Goal: Task Accomplishment & Management: Manage account settings

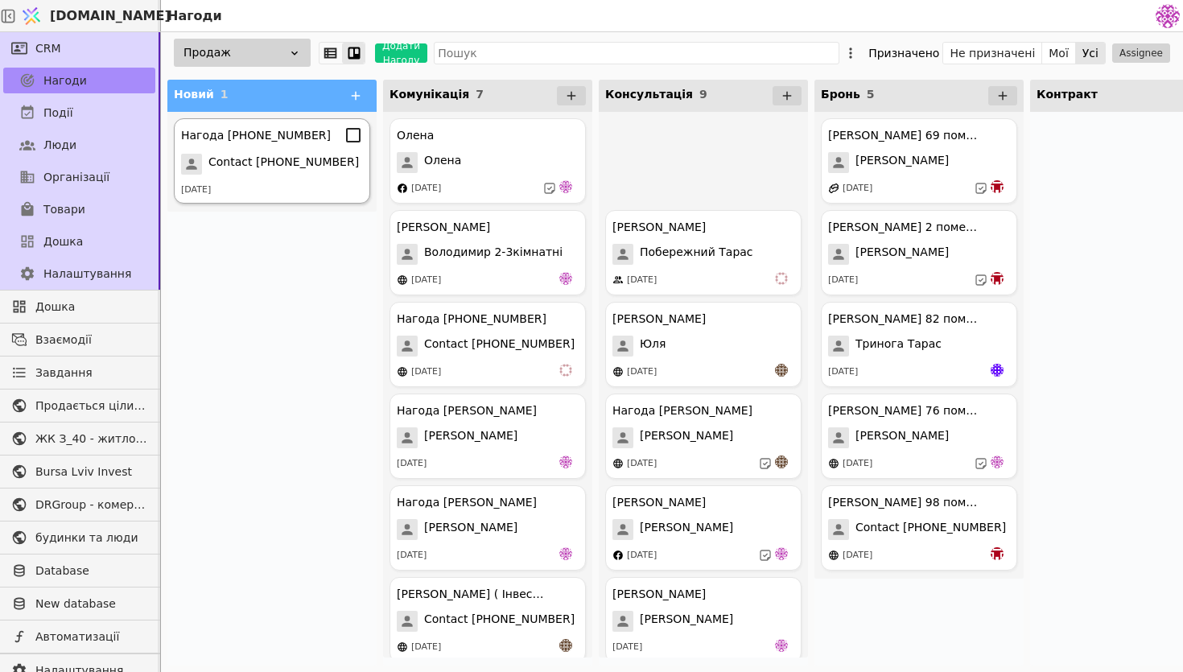
scroll to position [287, 0]
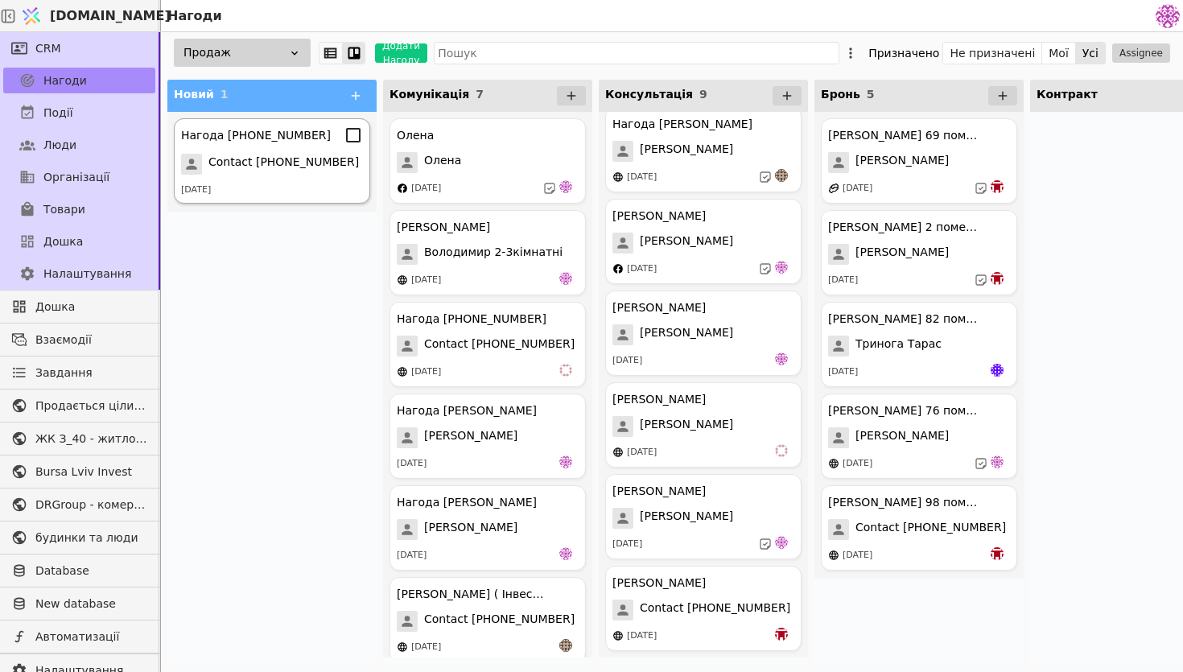
click at [283, 192] on div "[DATE]" at bounding box center [272, 191] width 182 height 14
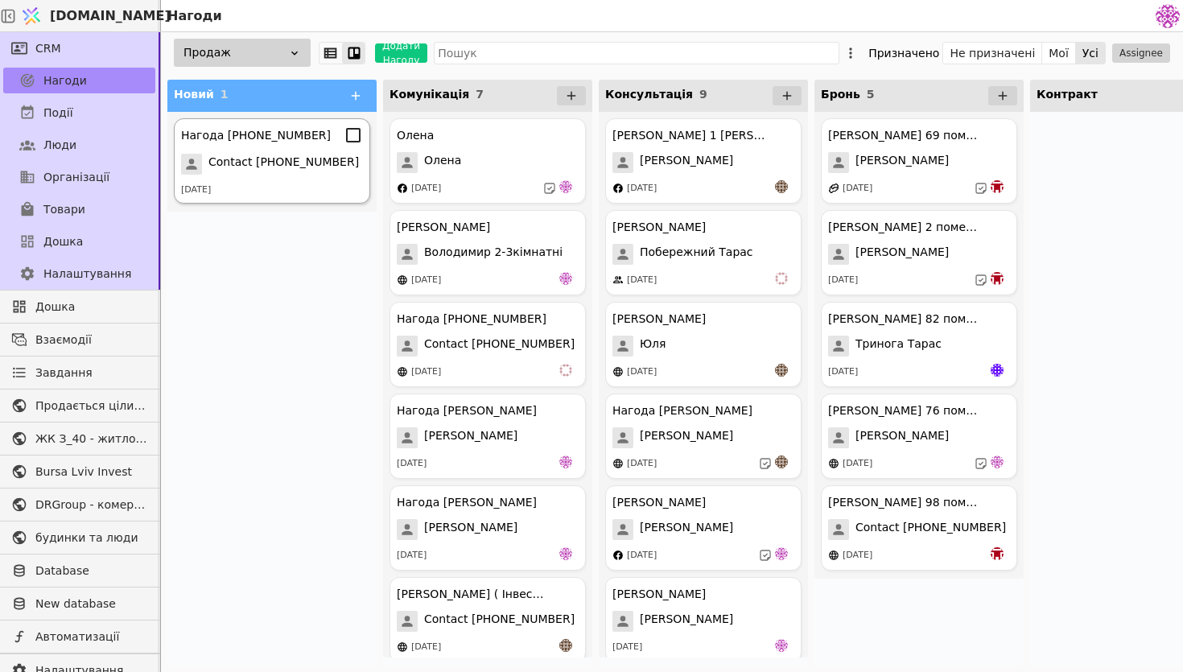
click at [320, 178] on div "Нагода [PHONE_NUMBER] Contact [PHONE_NUMBER] [DATE]" at bounding box center [272, 160] width 196 height 85
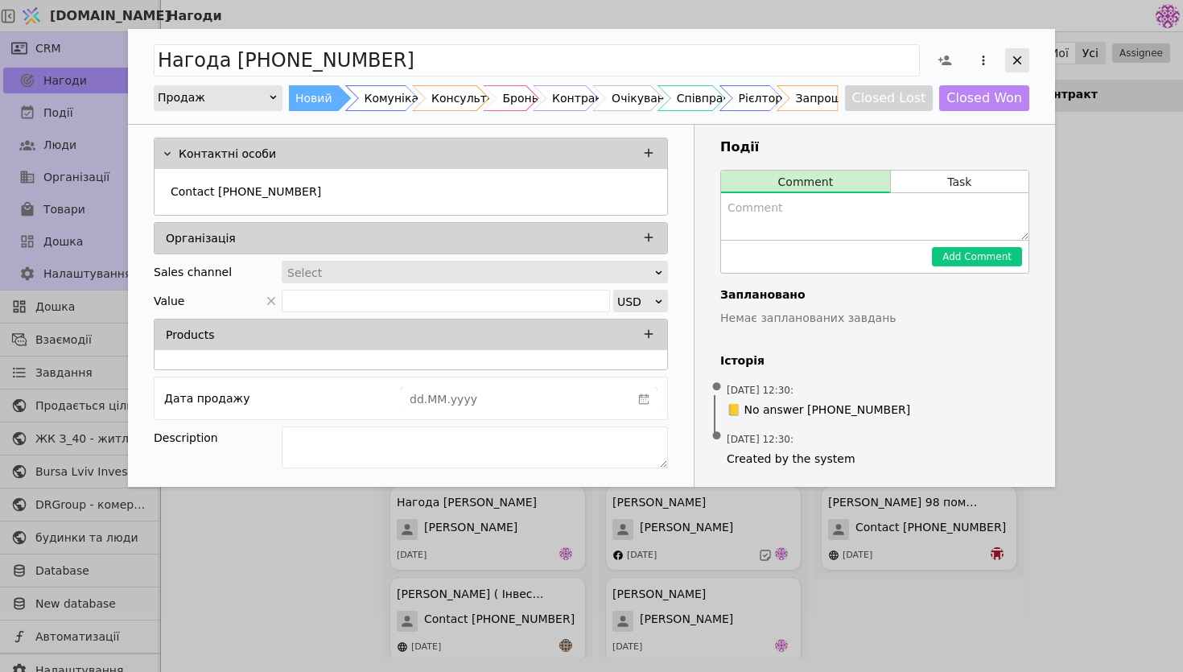
click at [1021, 67] on icon "Add Opportunity" at bounding box center [1017, 60] width 14 height 14
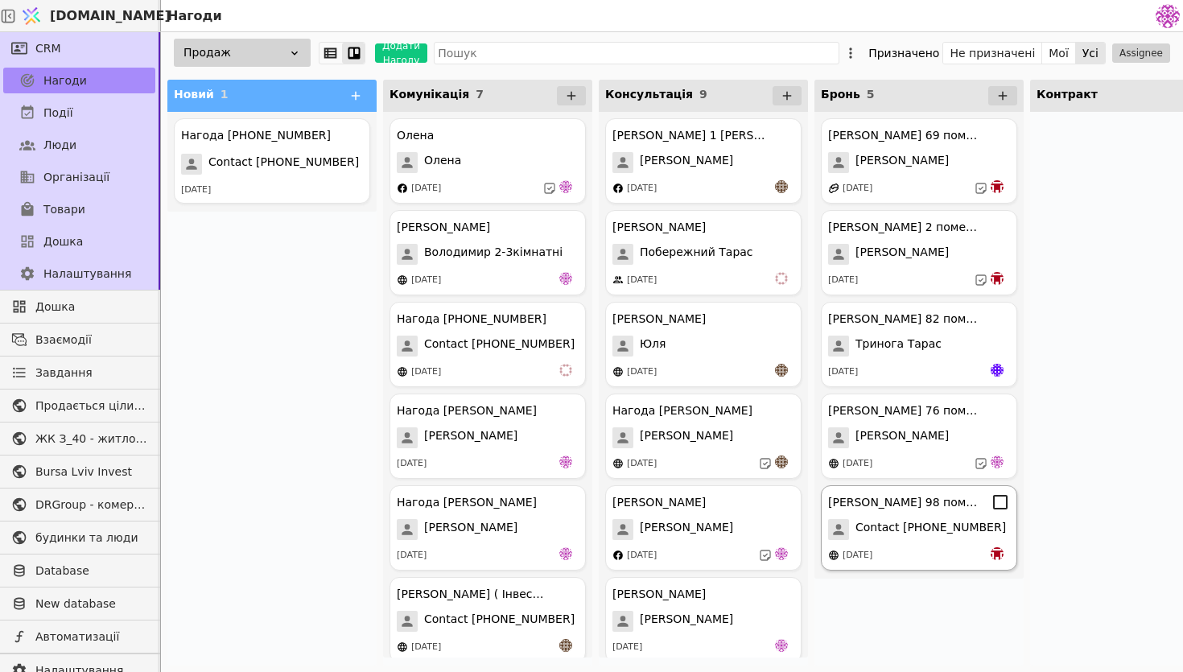
click at [941, 510] on div "[PERSON_NAME] 98 помешкання [PERSON_NAME]" at bounding box center [919, 502] width 182 height 19
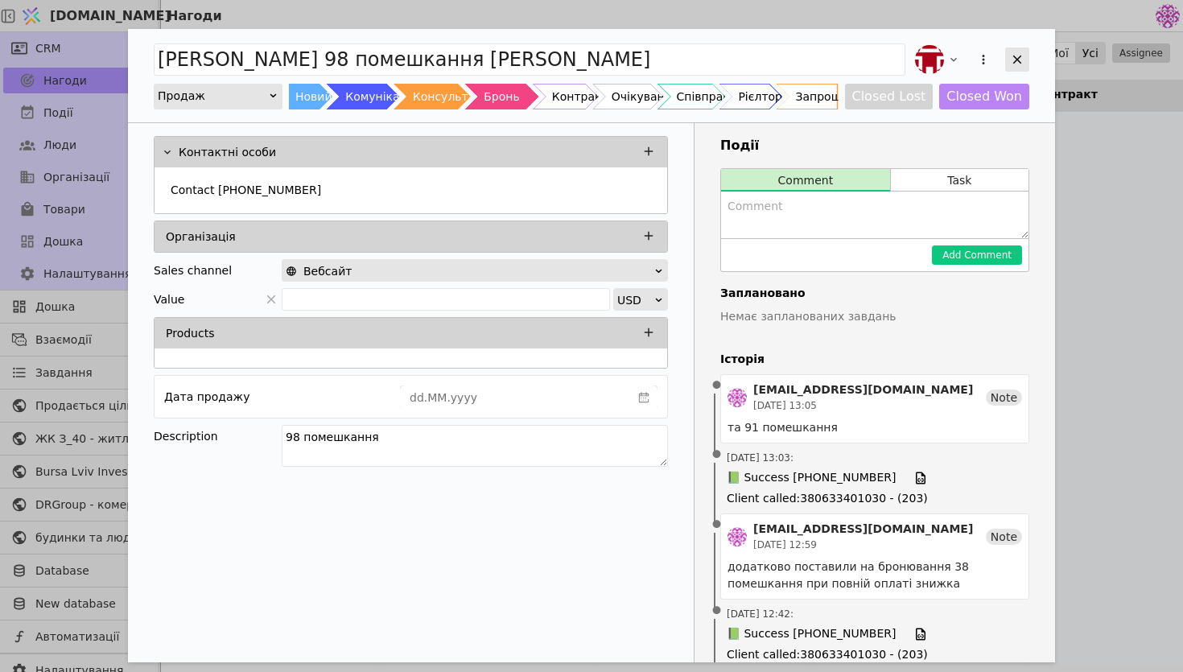
click at [1017, 60] on icon "Add Opportunity" at bounding box center [1017, 60] width 9 height 9
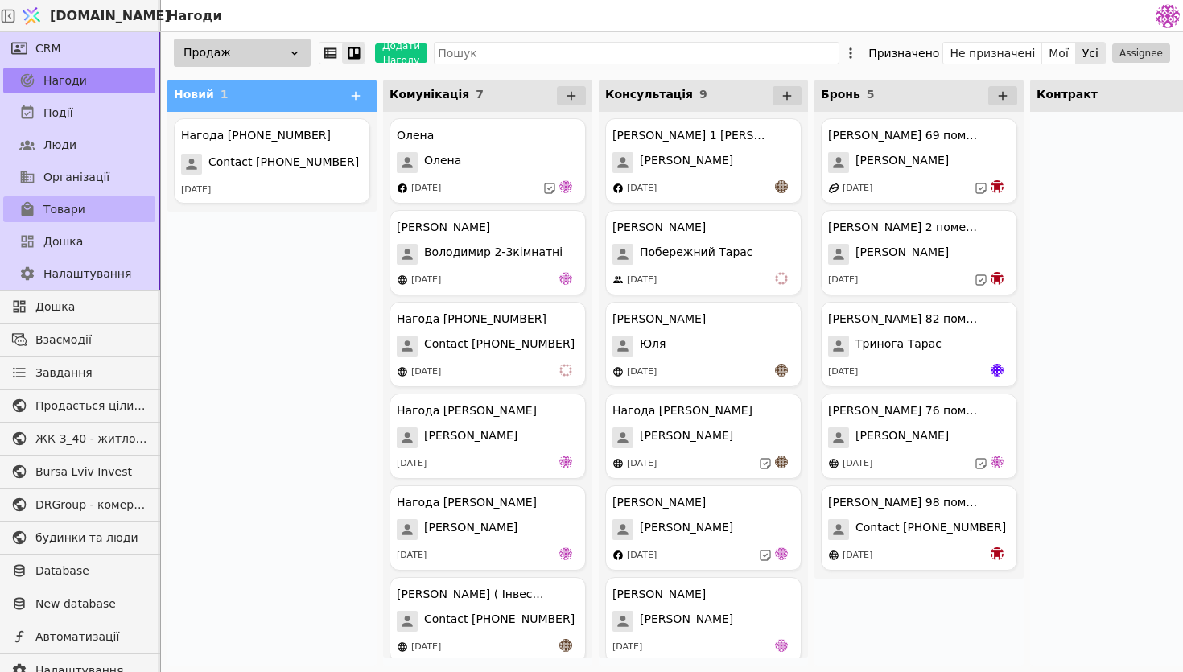
click at [81, 208] on span "Товари" at bounding box center [64, 209] width 42 height 17
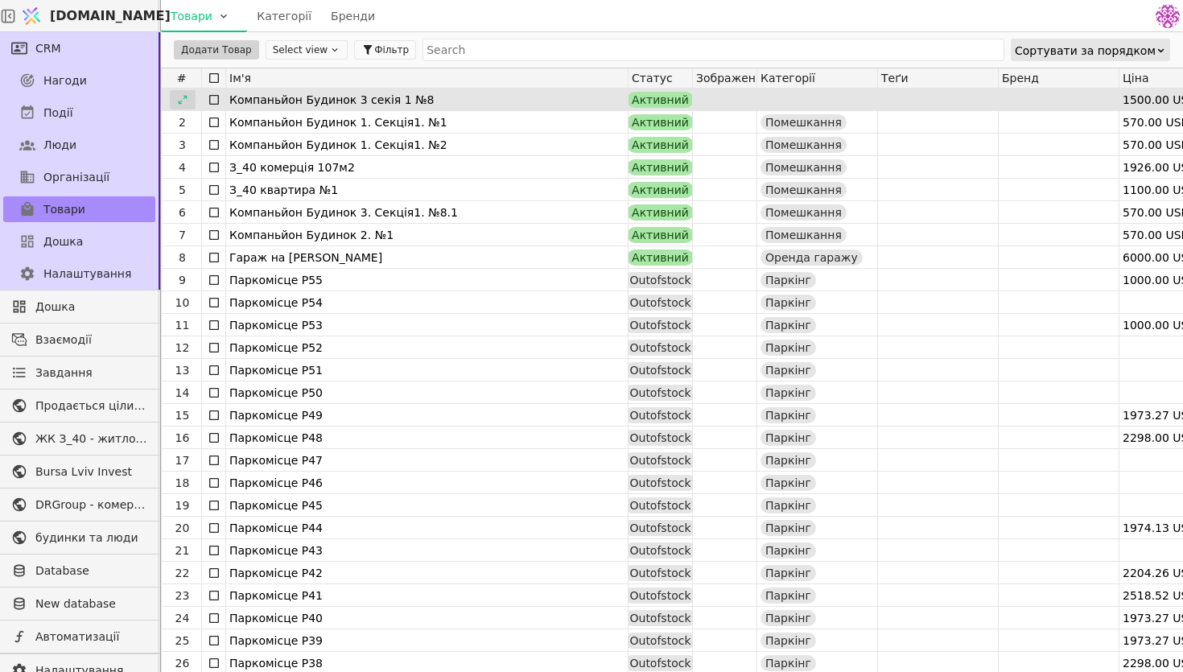
click at [178, 97] on icon at bounding box center [182, 99] width 11 height 11
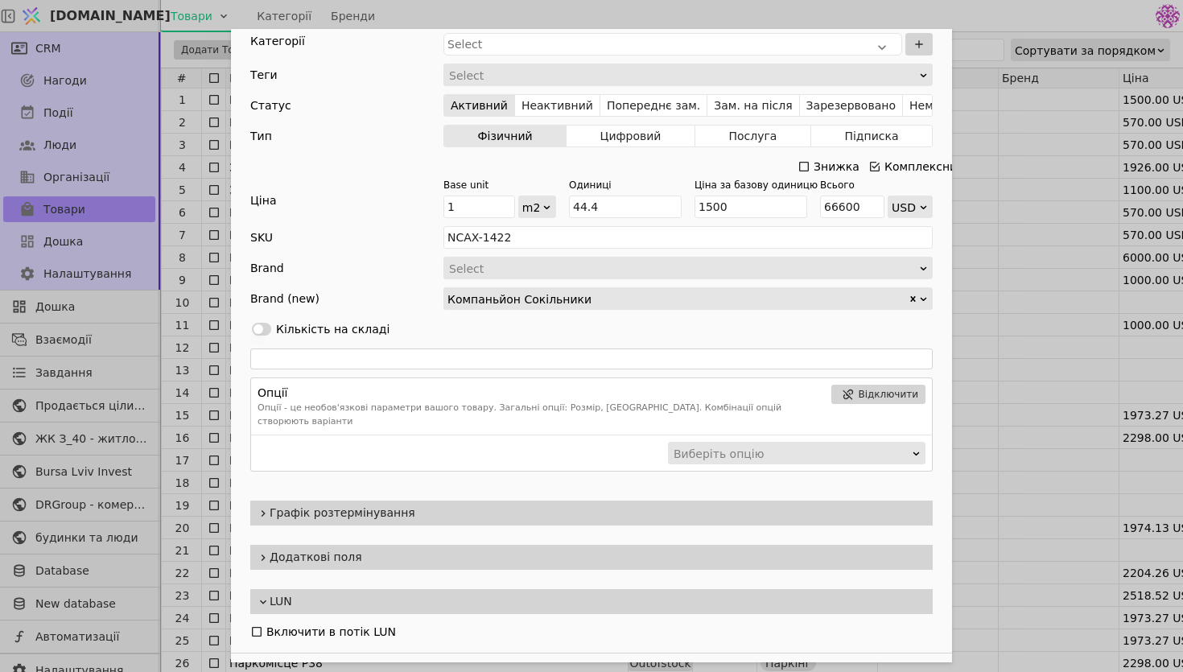
scroll to position [217, 0]
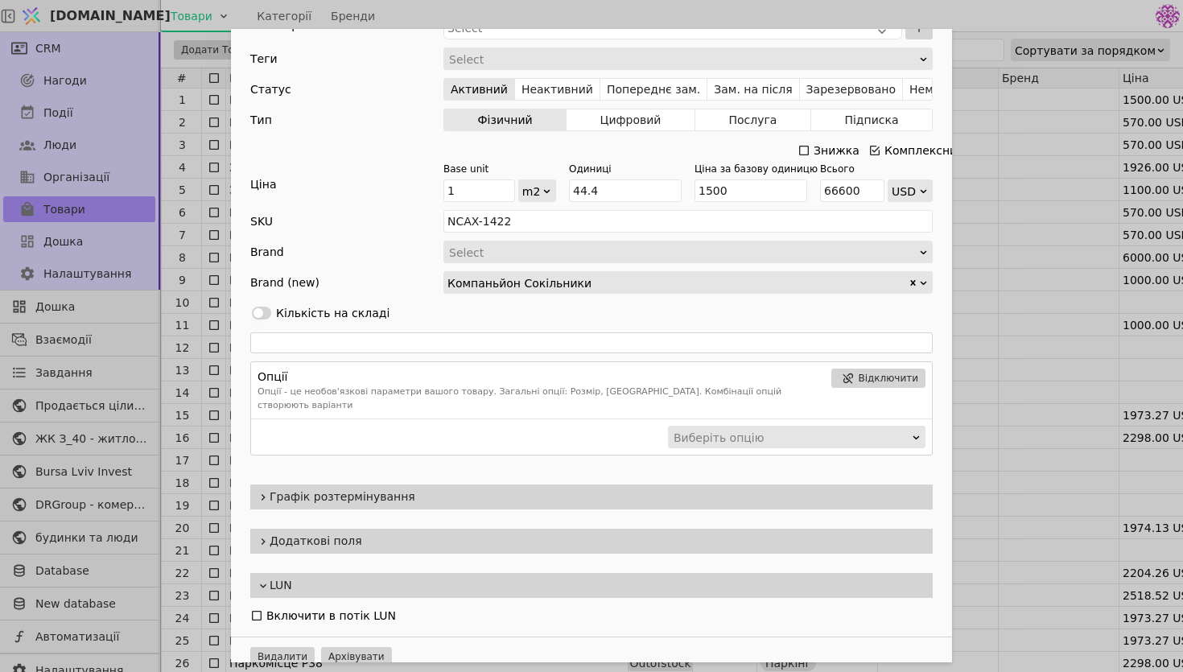
click at [359, 489] on span "Графік розтермінування" at bounding box center [598, 497] width 657 height 17
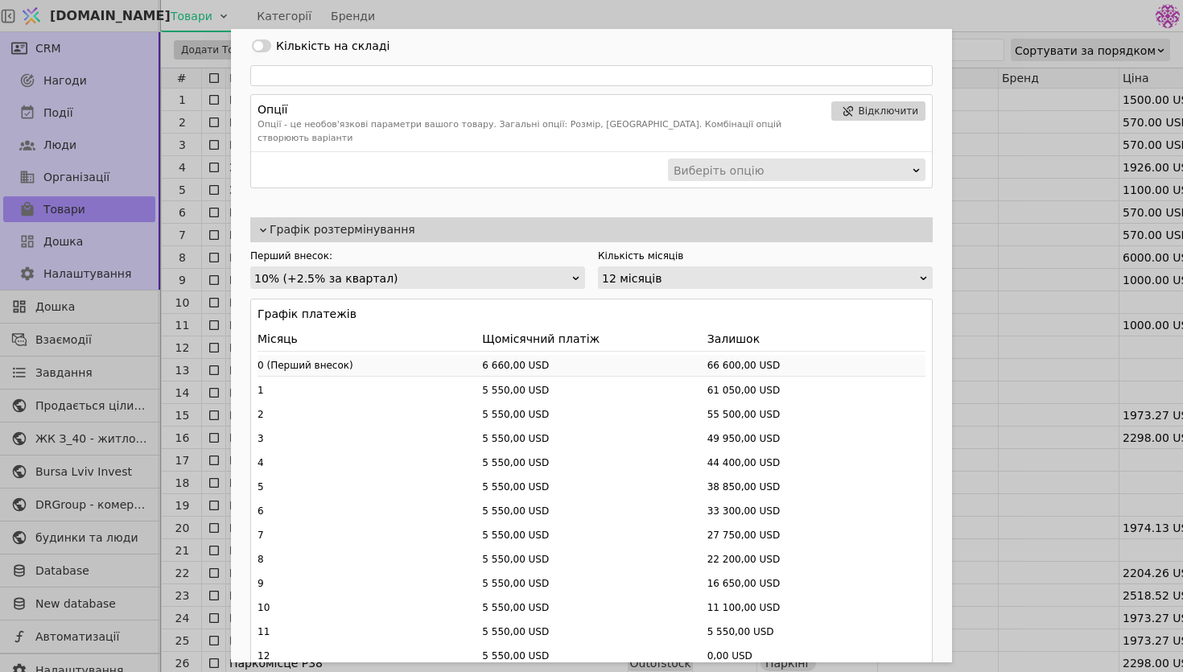
scroll to position [534, 0]
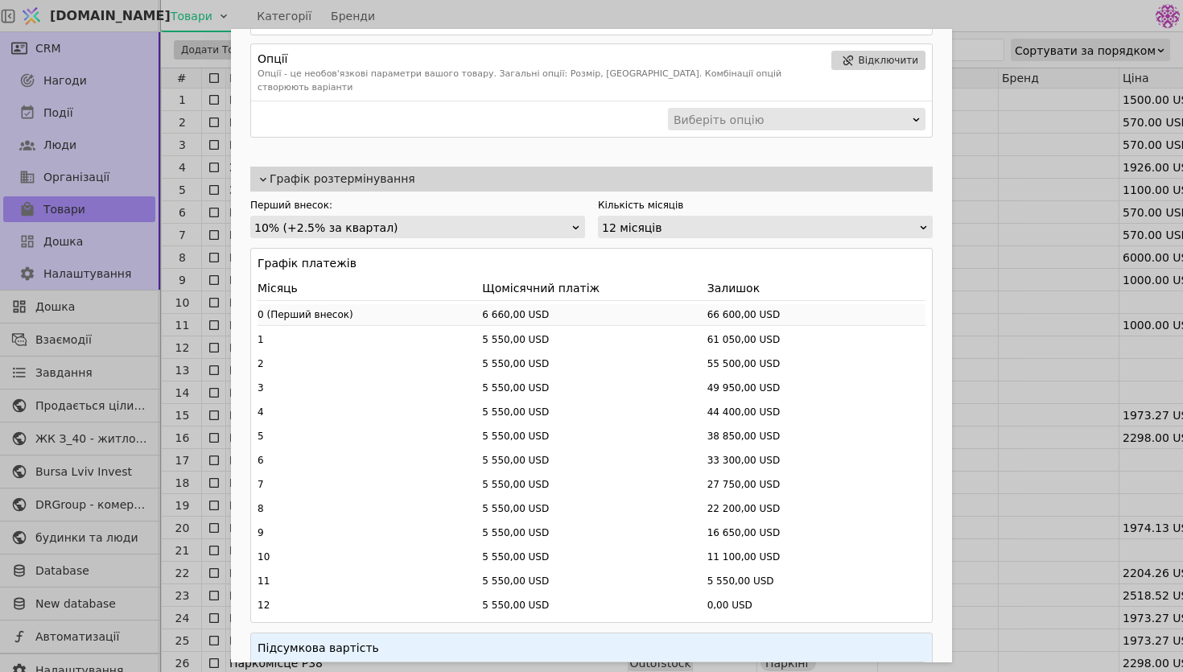
click at [518, 217] on div "10% (+2.5% за квартал)" at bounding box center [412, 228] width 316 height 23
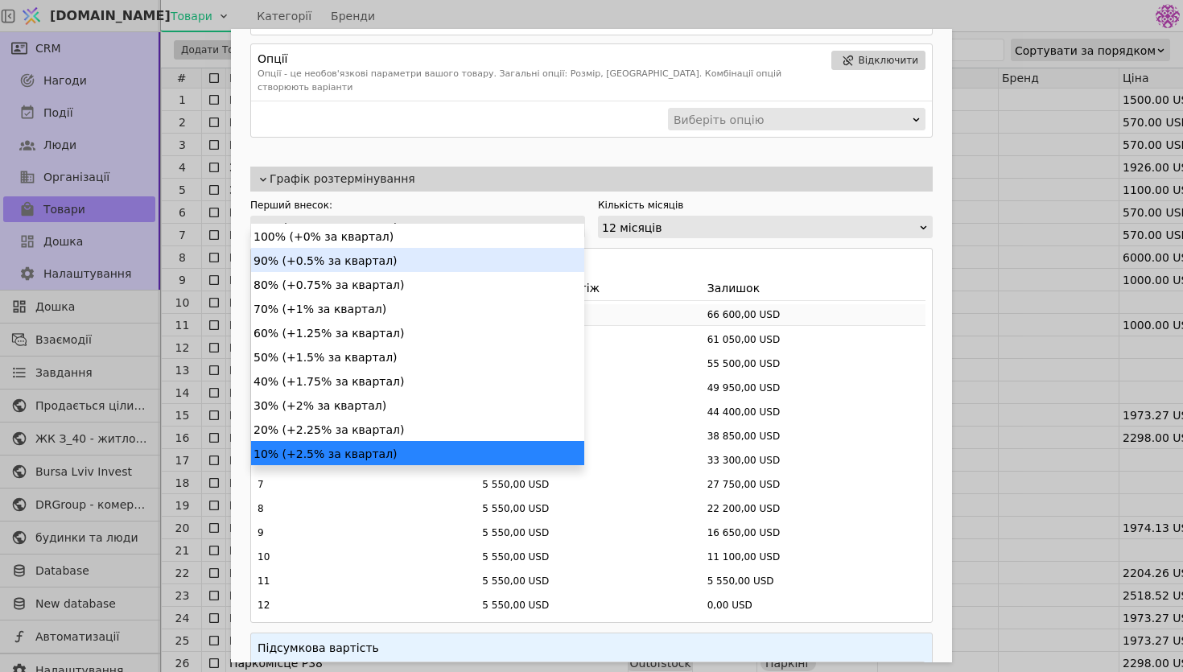
click at [379, 268] on div "90% (+0.5% за квартал)" at bounding box center [417, 260] width 333 height 24
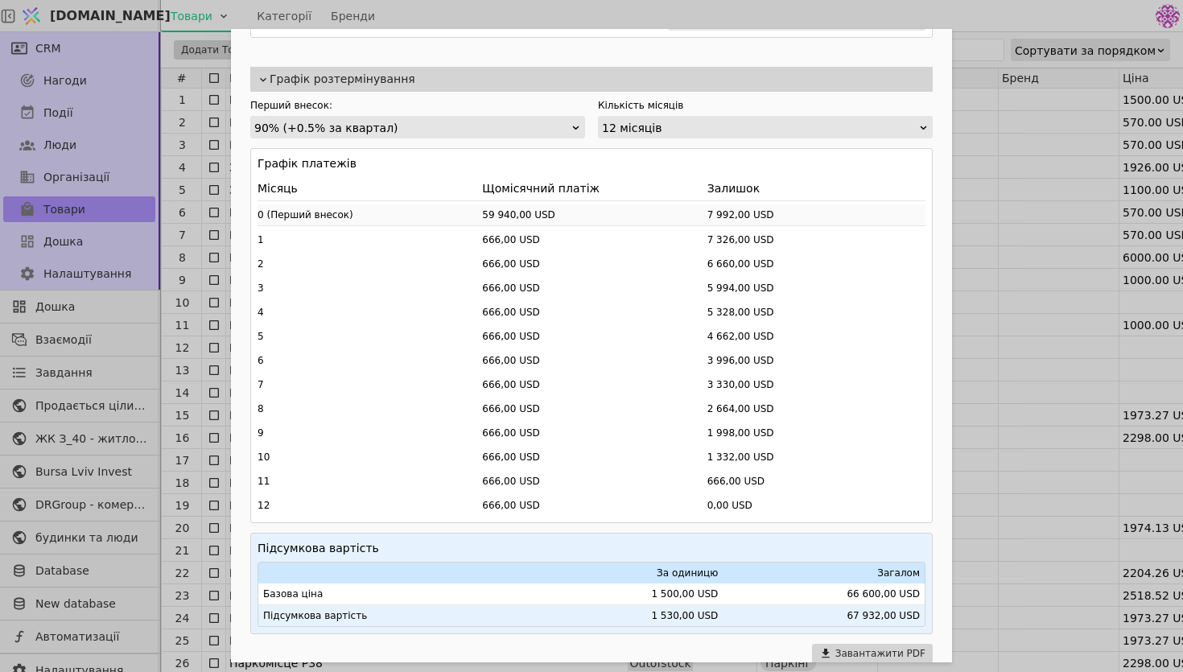
scroll to position [633, 0]
click at [530, 118] on div "90% (+0.5% за квартал)" at bounding box center [412, 129] width 316 height 23
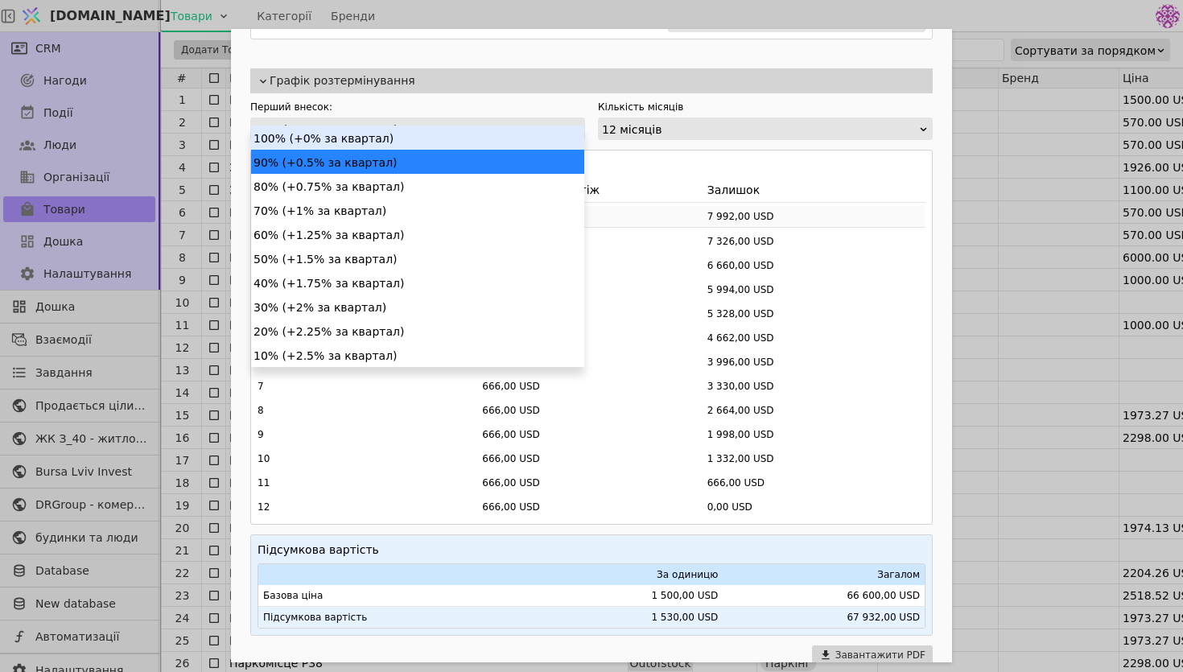
click at [464, 142] on div "100% (+0% за квартал)" at bounding box center [417, 138] width 333 height 24
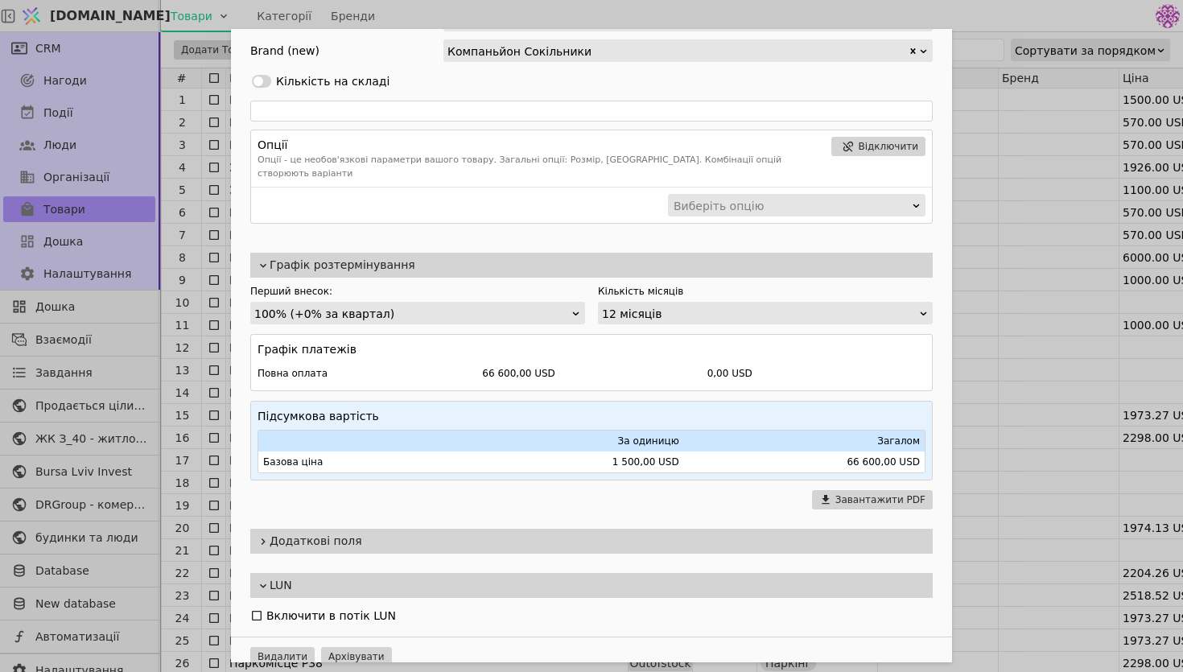
click at [365, 303] on div "100% (+0% за квартал)" at bounding box center [412, 314] width 316 height 23
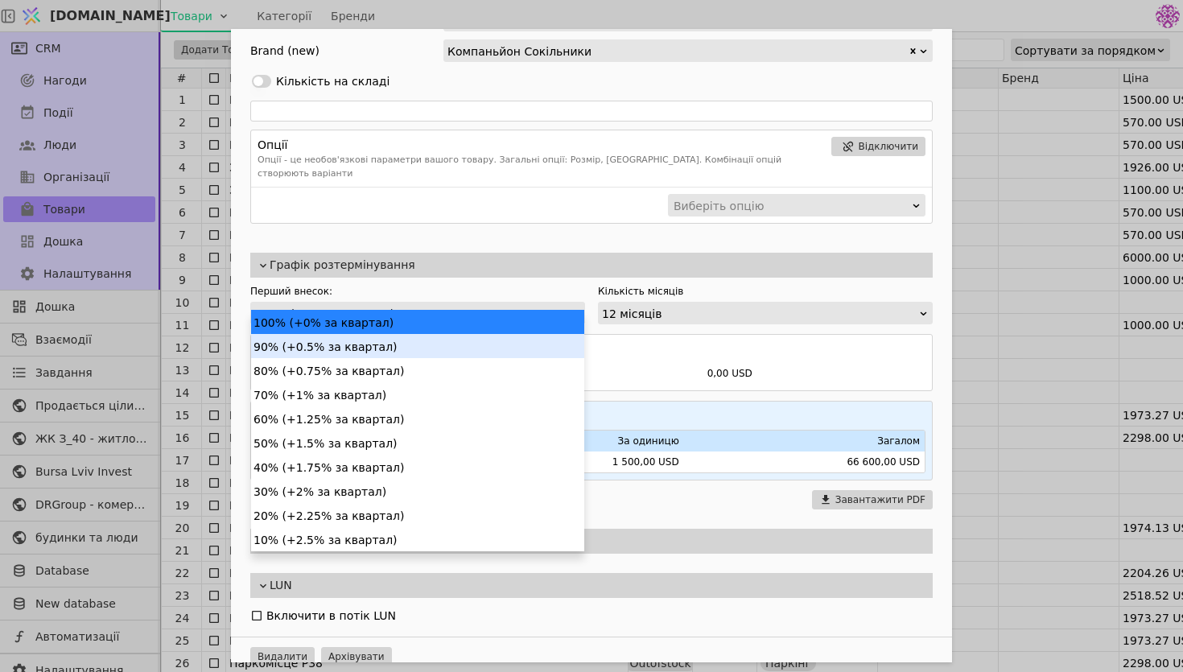
click at [361, 349] on div "90% (+0.5% за квартал)" at bounding box center [417, 346] width 333 height 24
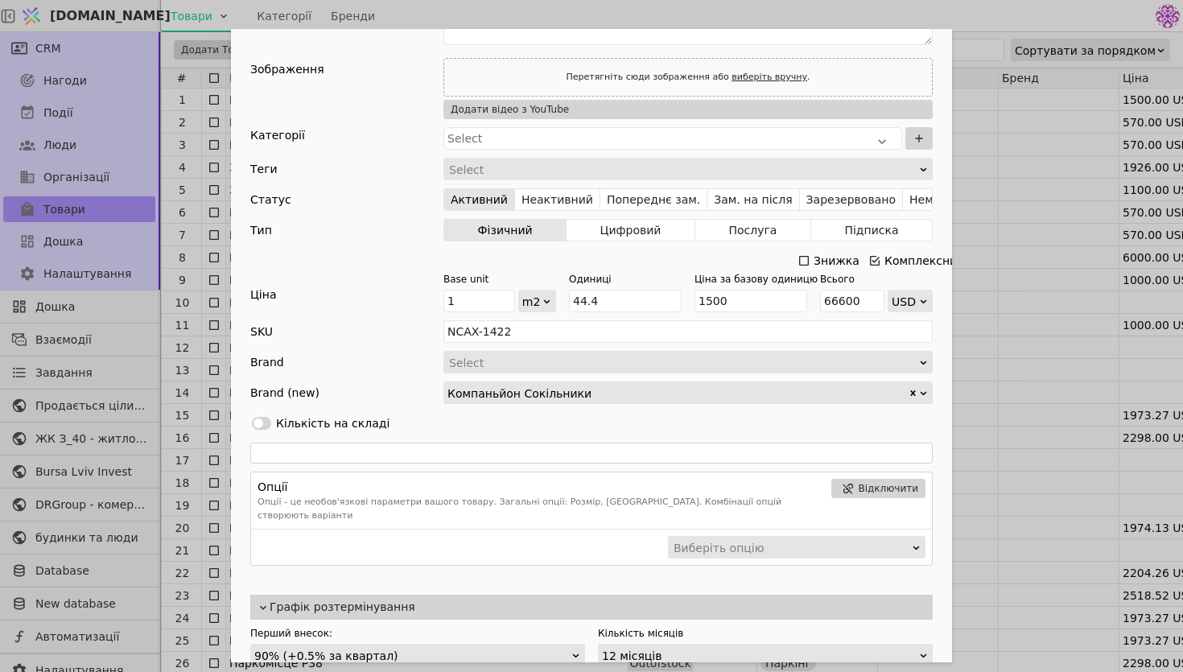
scroll to position [89, 0]
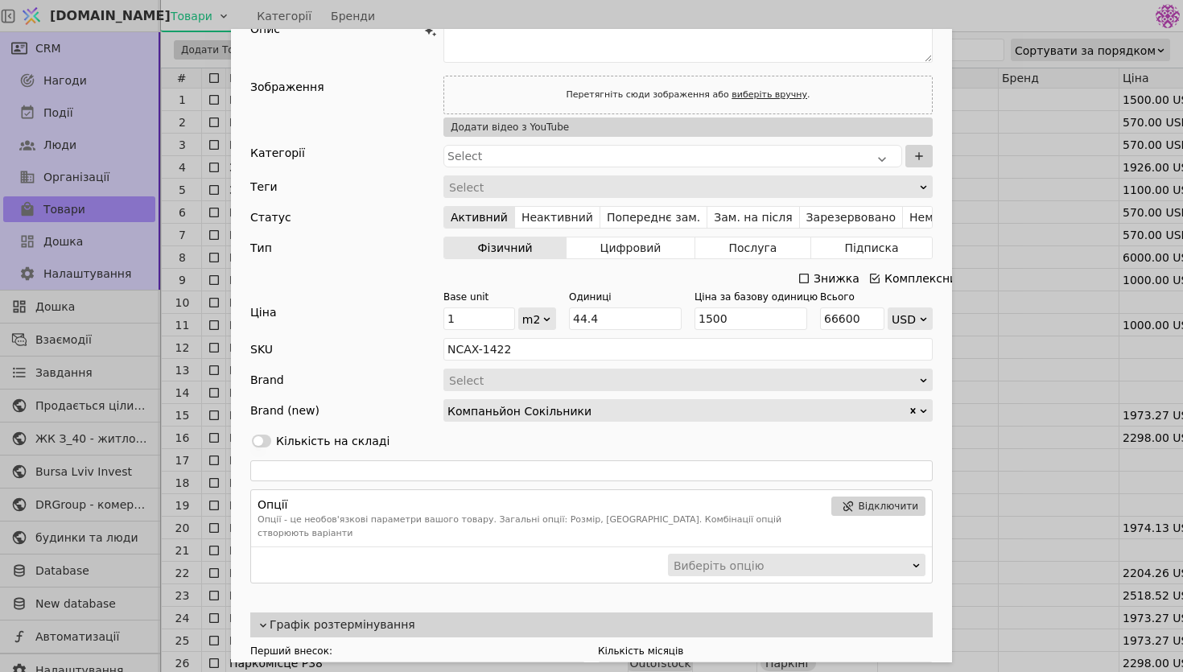
click at [1014, 275] on div "Ім'я Компаньйон Будинок 3 секія 1 №8 Посилання kompanion-budynok-3-sektsiia1-8 …" at bounding box center [591, 336] width 1183 height 672
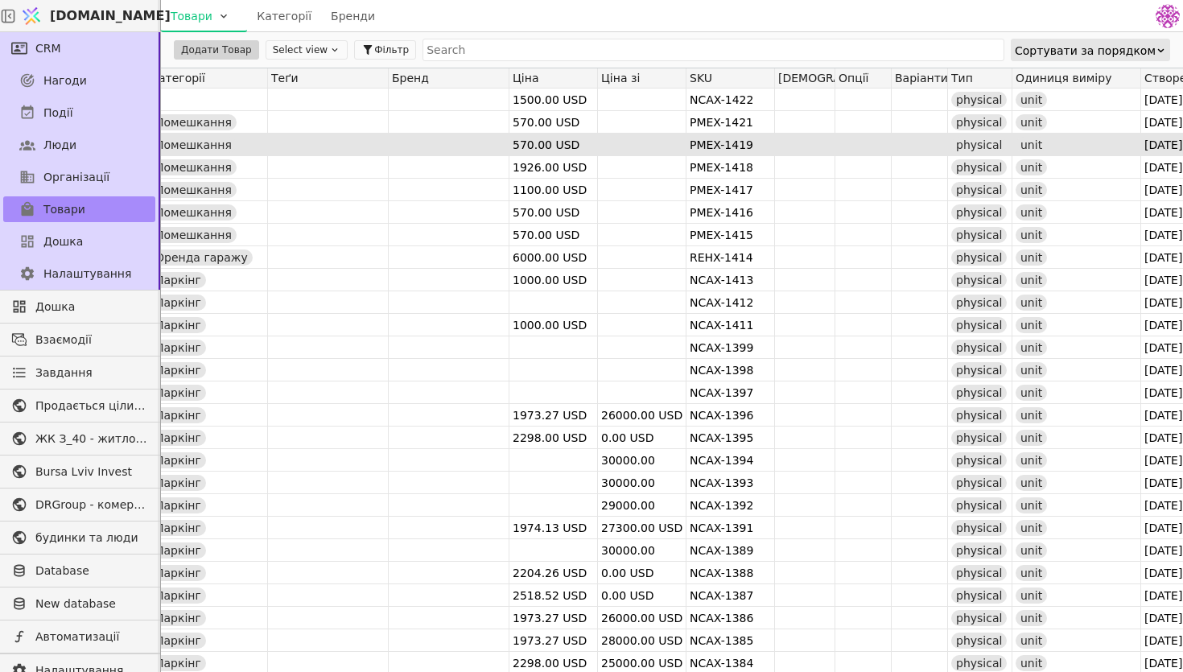
scroll to position [0, 802]
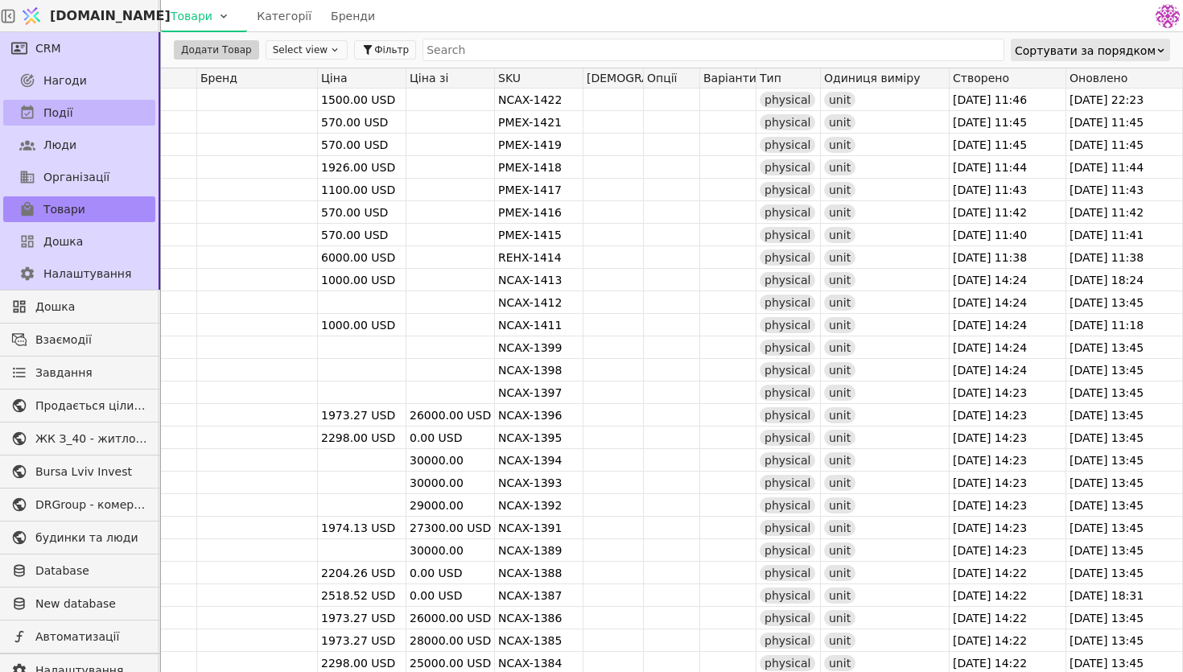
click at [104, 115] on link "Події" at bounding box center [79, 113] width 152 height 26
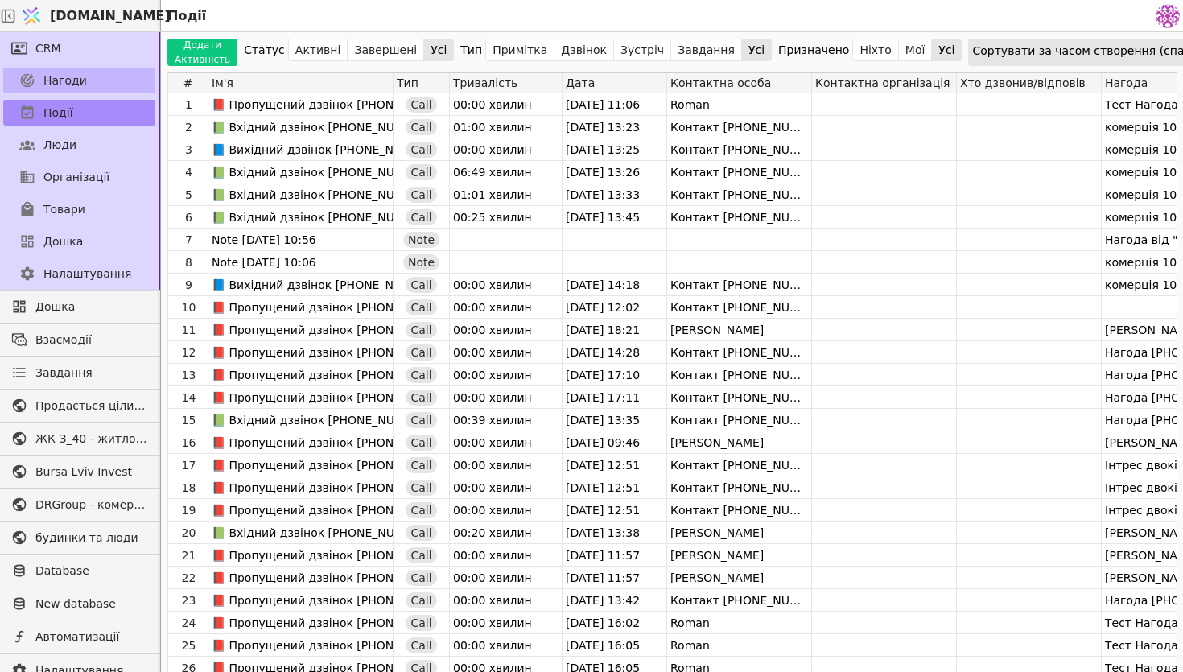
click at [81, 80] on span "Нагоди" at bounding box center [64, 80] width 43 height 17
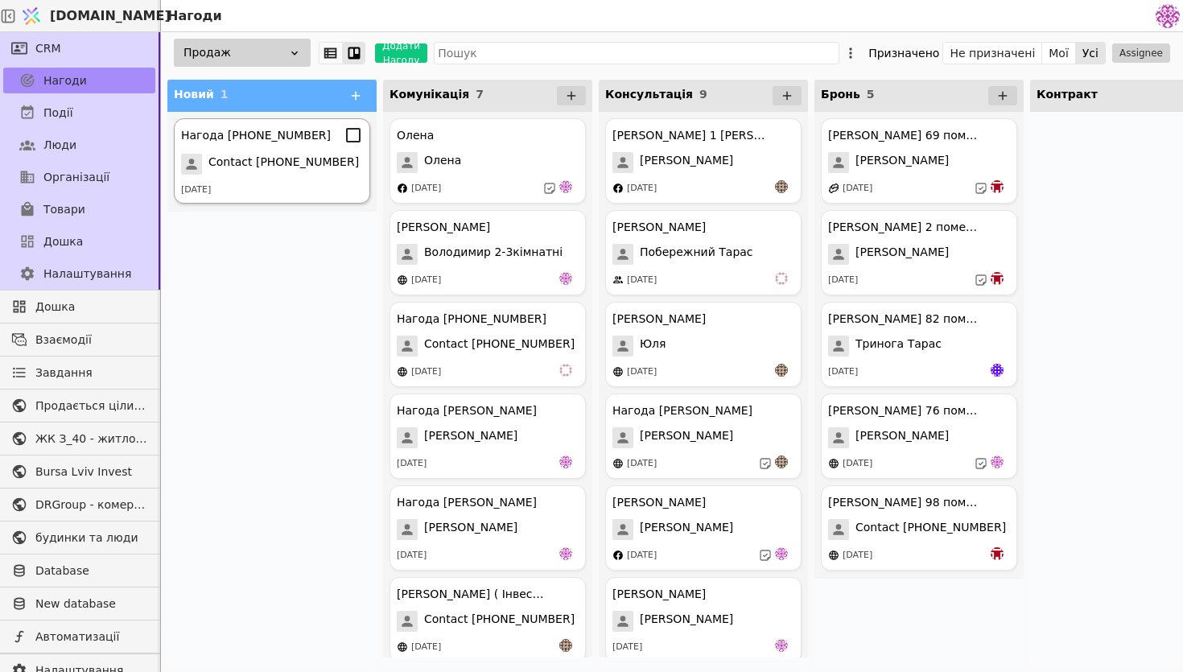
click at [287, 191] on div "[DATE]" at bounding box center [272, 191] width 182 height 14
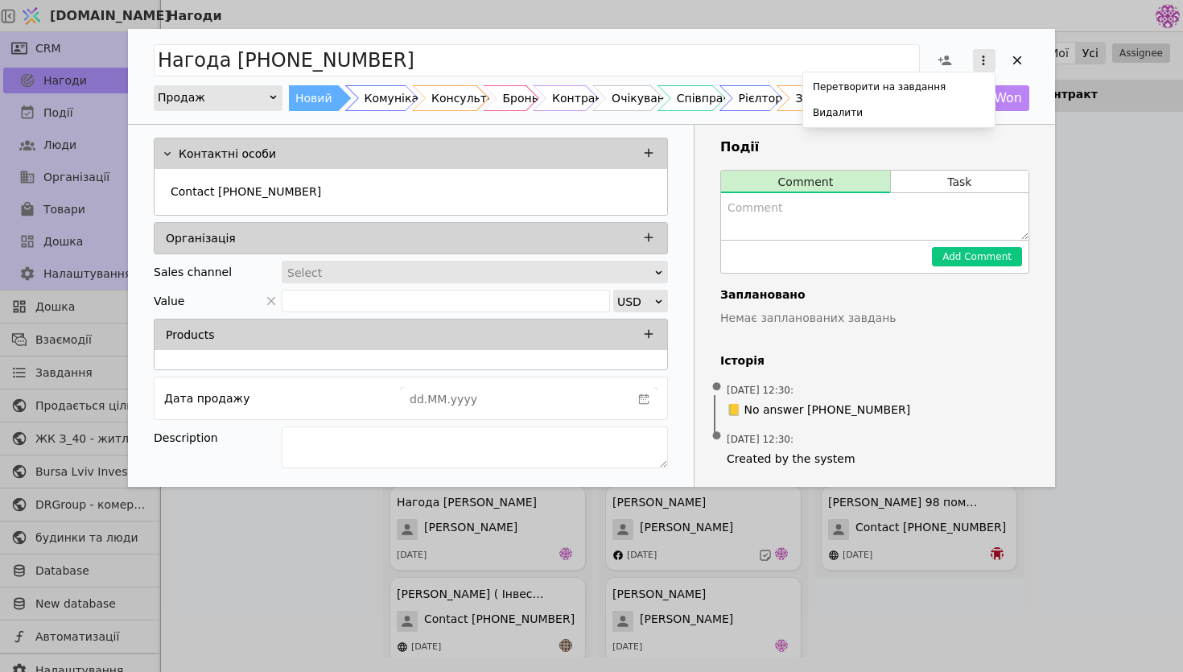
click at [984, 71] on div "Перетворити на завдання Видалити" at bounding box center [984, 60] width 29 height 29
click at [885, 117] on div "Видалити" at bounding box center [898, 112] width 185 height 23
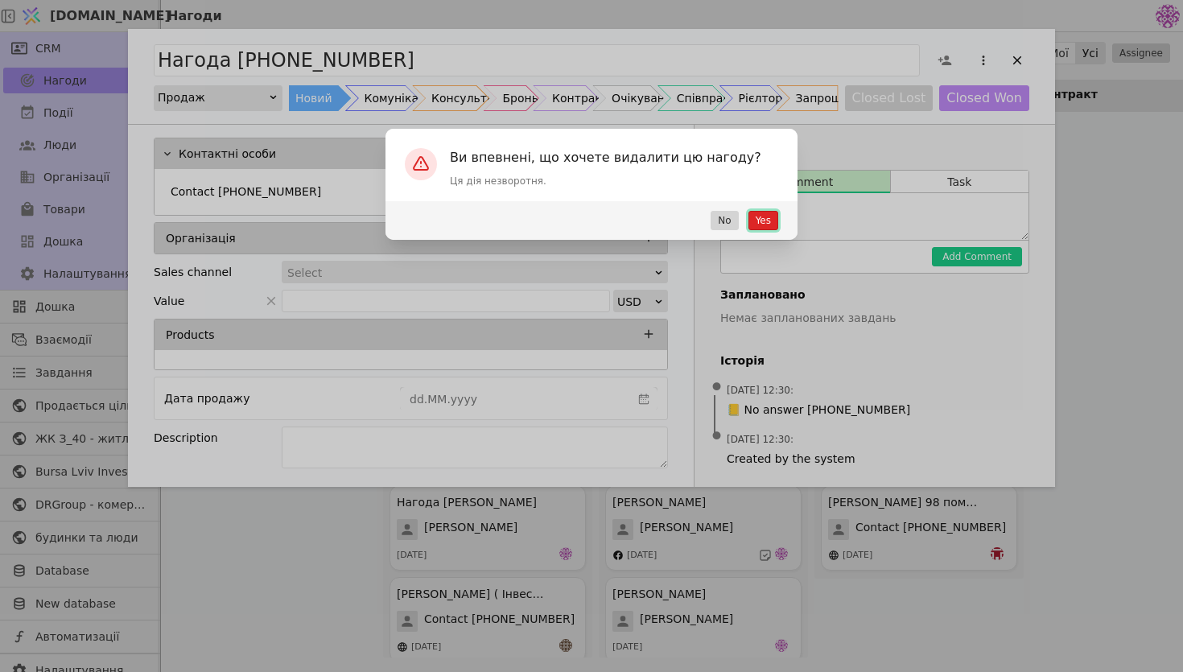
click at [758, 219] on button "Yes" at bounding box center [764, 220] width 30 height 19
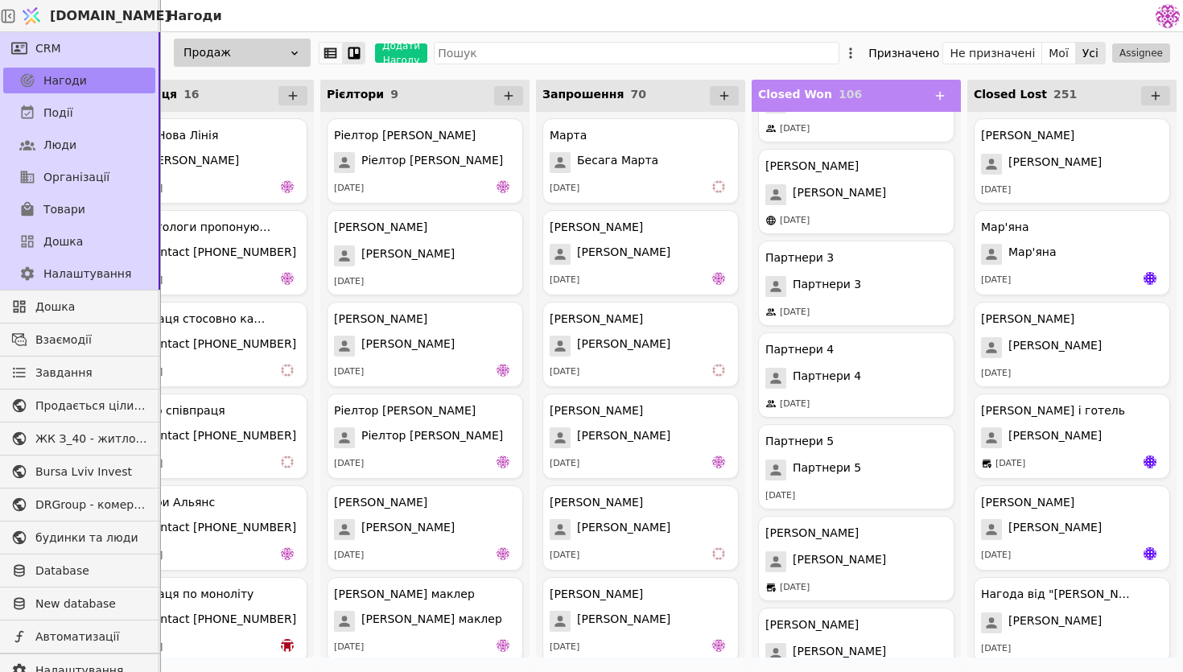
scroll to position [1292, 0]
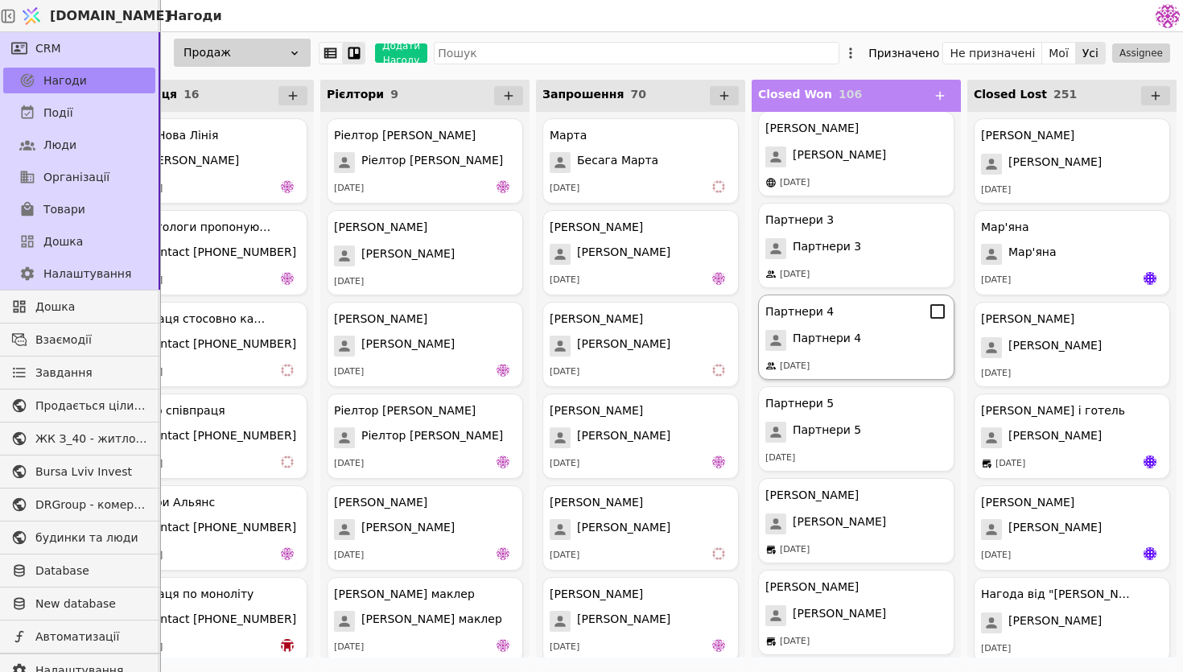
click at [871, 346] on div "Партнери 4" at bounding box center [856, 340] width 182 height 21
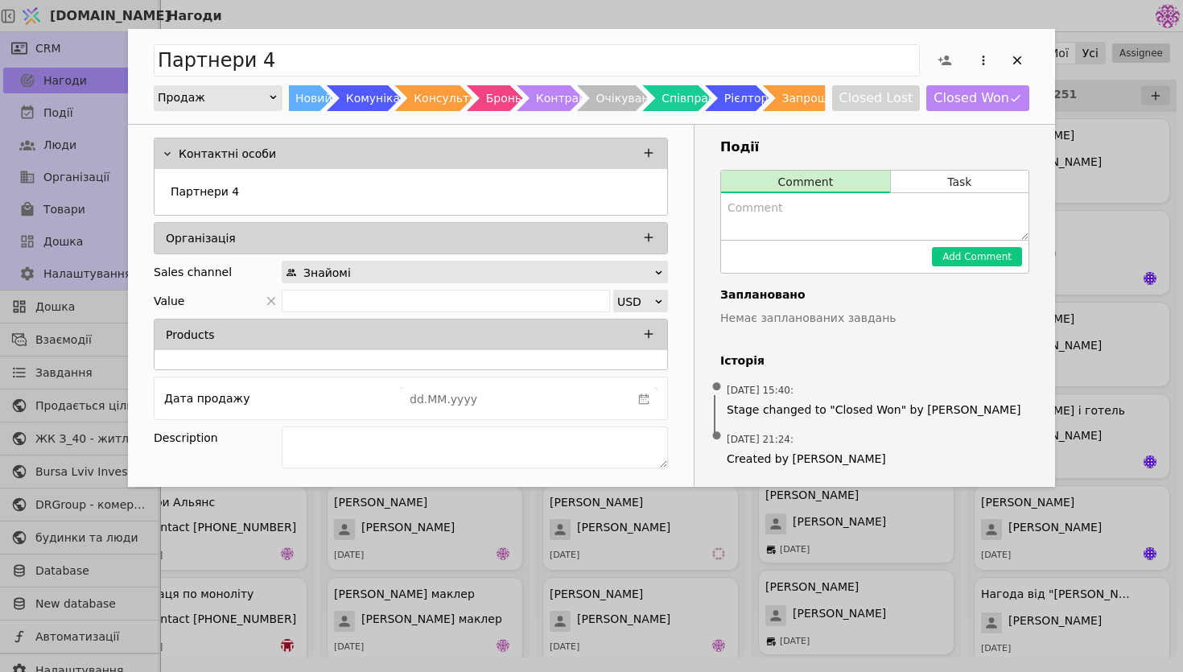
click at [1034, 59] on div "Партнери 4 Продаж Новий Комунікація Консультація Бронь Контракт Очікування Спів…" at bounding box center [591, 76] width 927 height 95
click at [1013, 60] on icon "Add Opportunity" at bounding box center [1017, 60] width 14 height 14
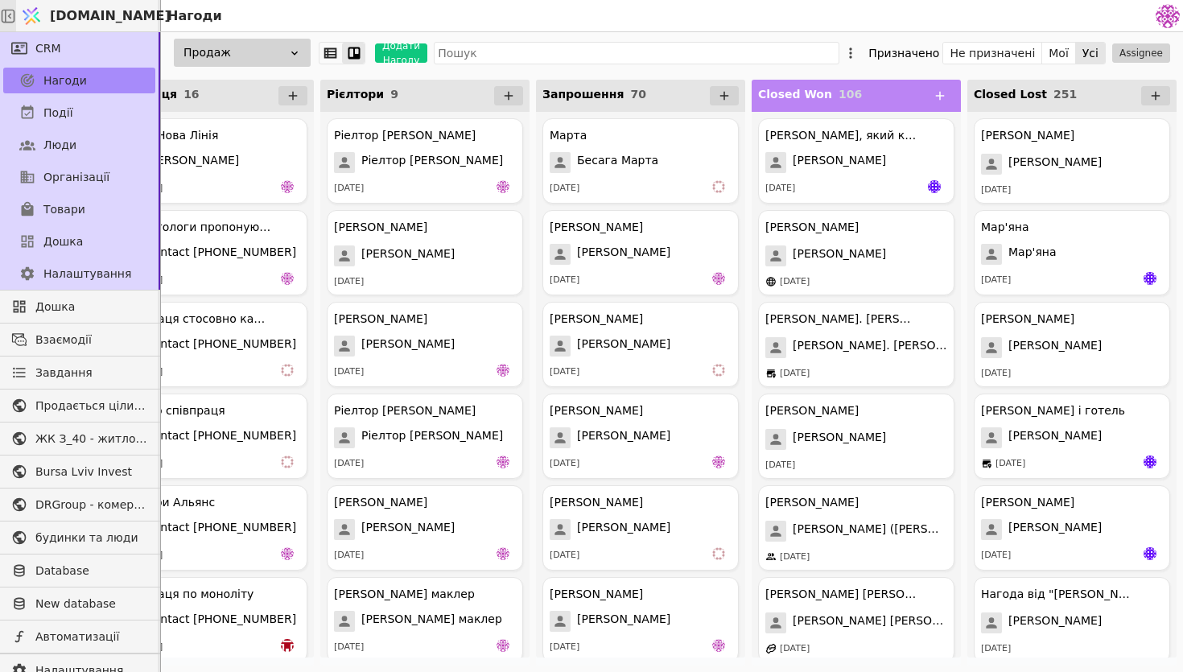
click at [9, 20] on div at bounding box center [8, 15] width 16 height 31
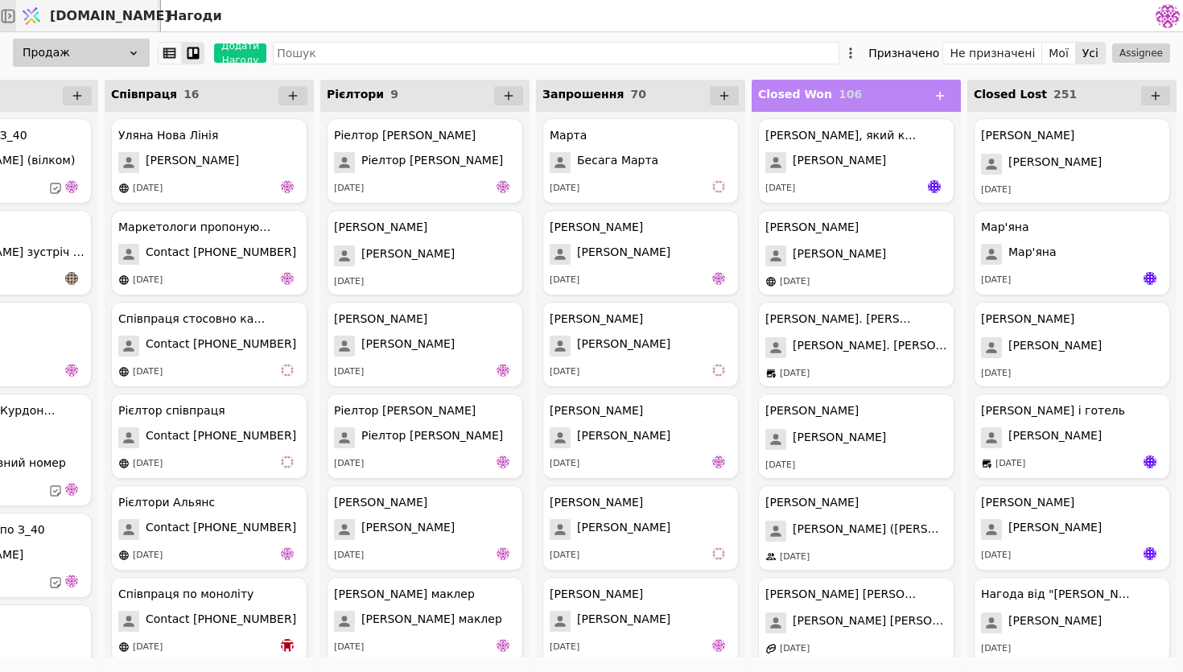
scroll to position [0, 1196]
click at [11, 18] on icon at bounding box center [8, 16] width 16 height 16
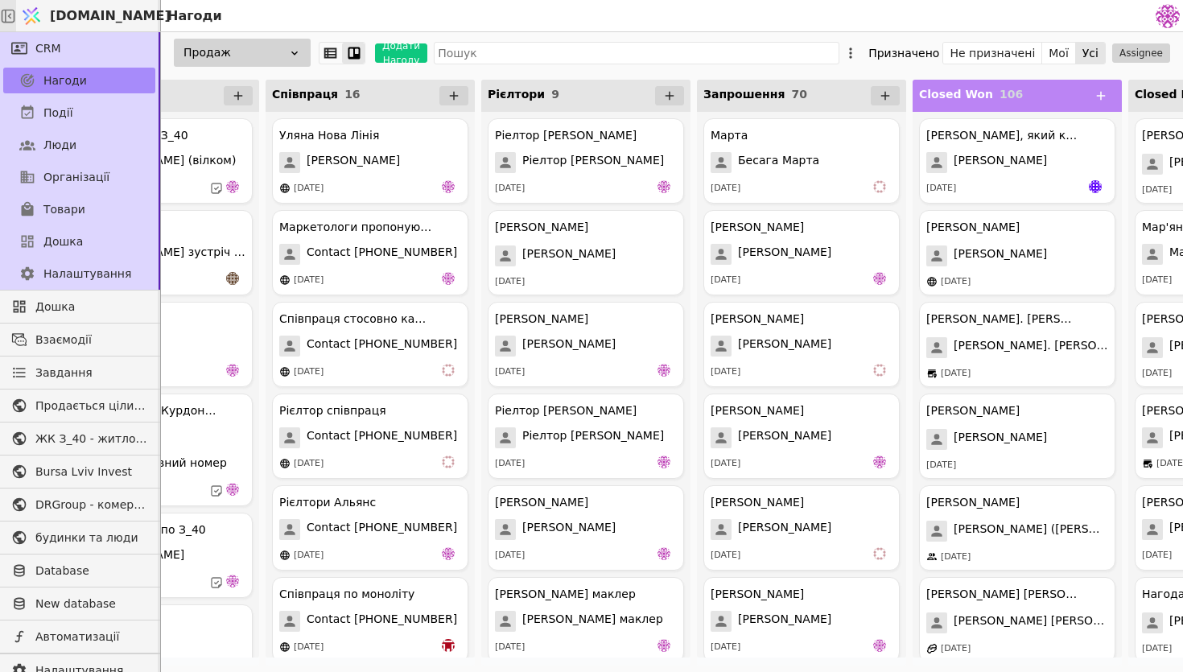
click at [87, 18] on span "[DOMAIN_NAME]" at bounding box center [110, 15] width 121 height 19
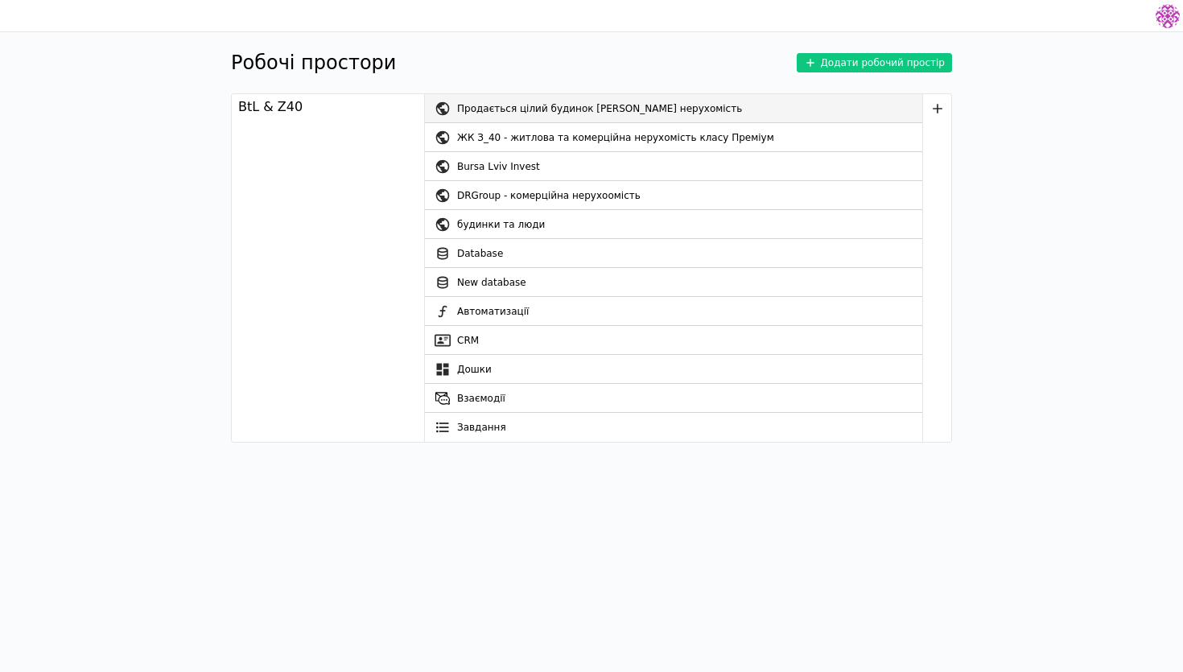
click at [678, 120] on div "Продається цілий будинок [PERSON_NAME] нерухомість" at bounding box center [689, 108] width 465 height 29
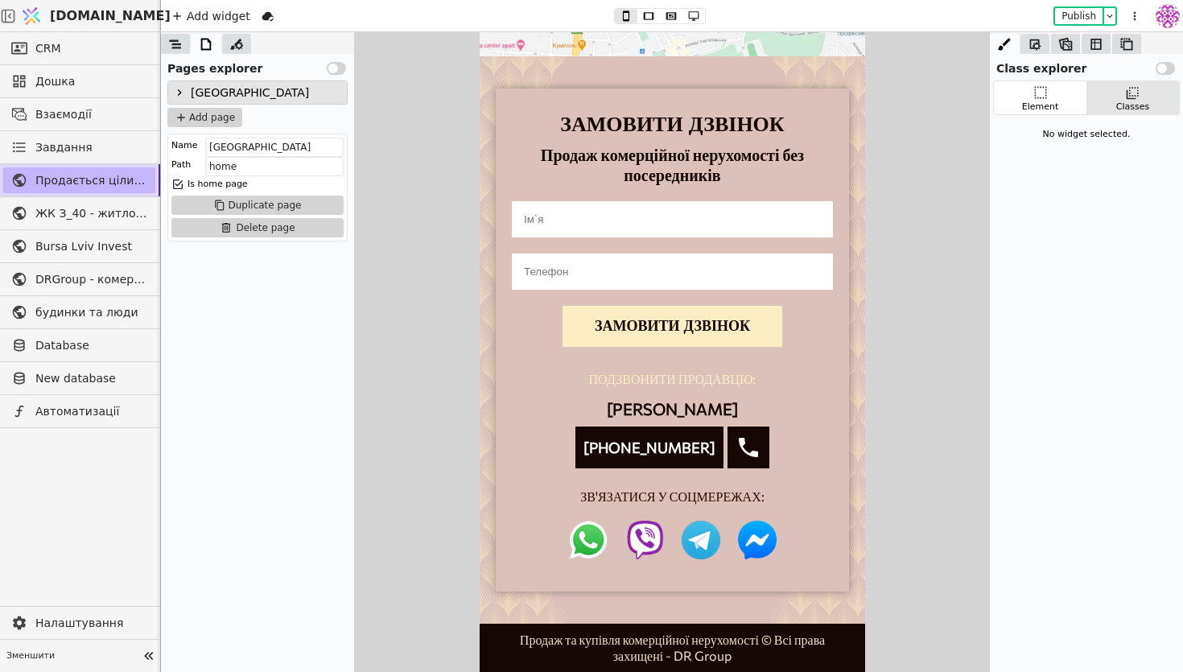
click at [104, 177] on span "Продається цілий будинок [PERSON_NAME] нерухомість" at bounding box center [91, 180] width 112 height 17
click at [98, 212] on span "ЖК З_40 - житлова та комерційна нерухомість класу Преміум" at bounding box center [91, 213] width 112 height 17
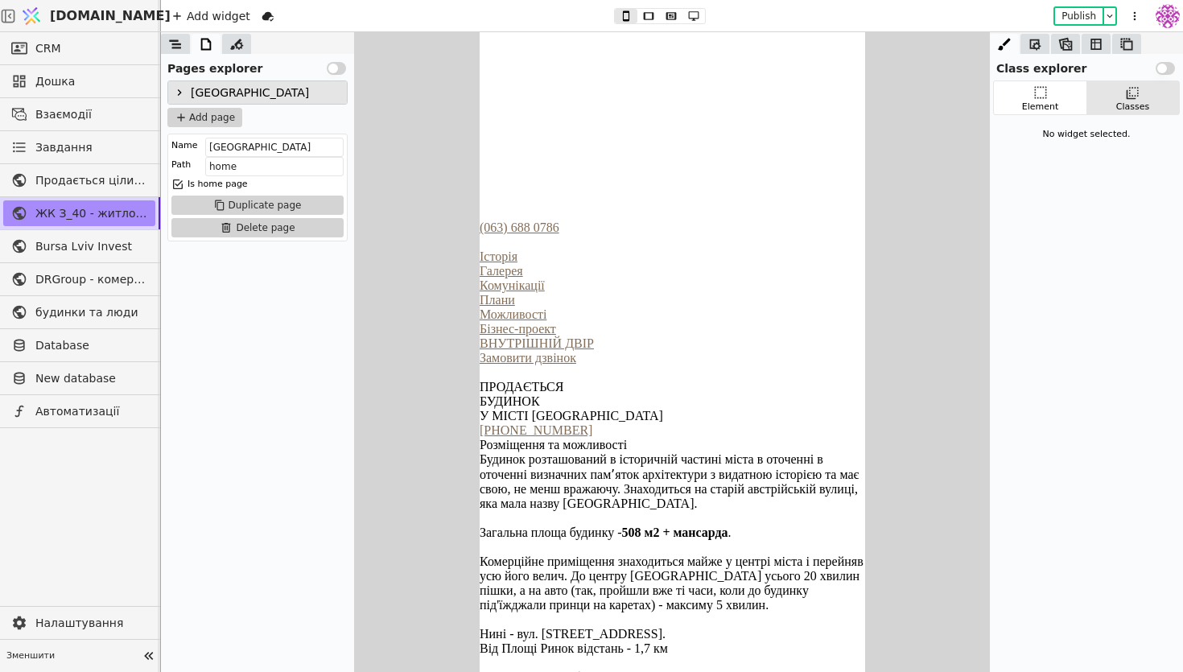
type input "Нова нерухомість у старому місті"
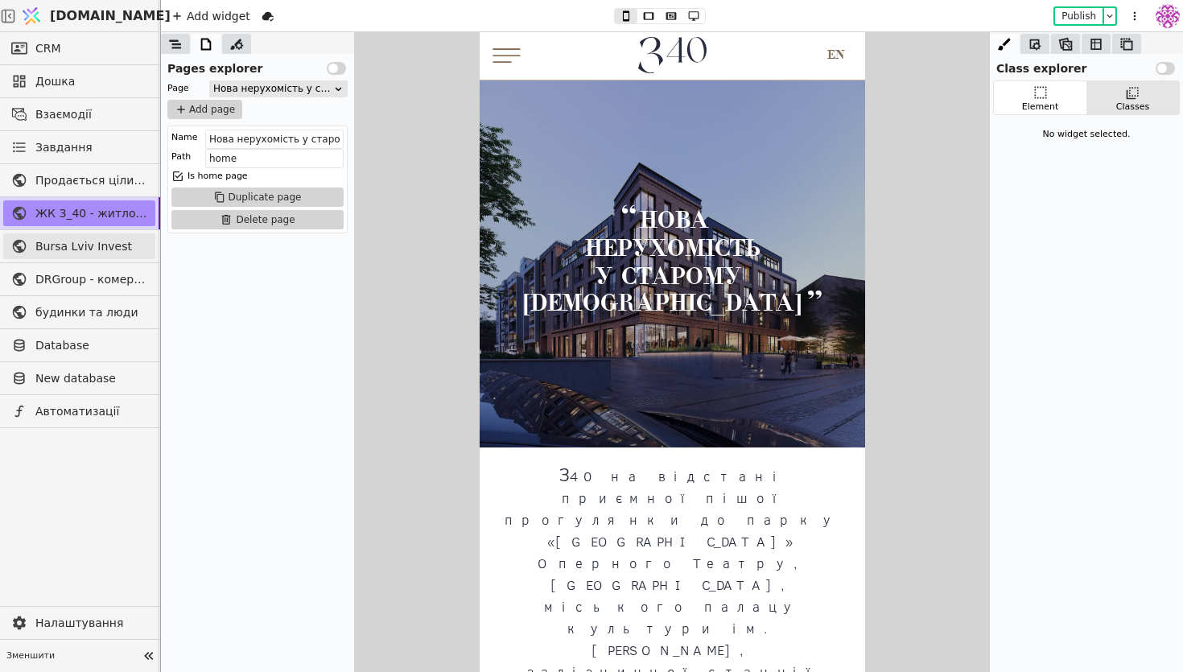
click at [101, 258] on link "Bursa Lviv Invest" at bounding box center [79, 246] width 152 height 26
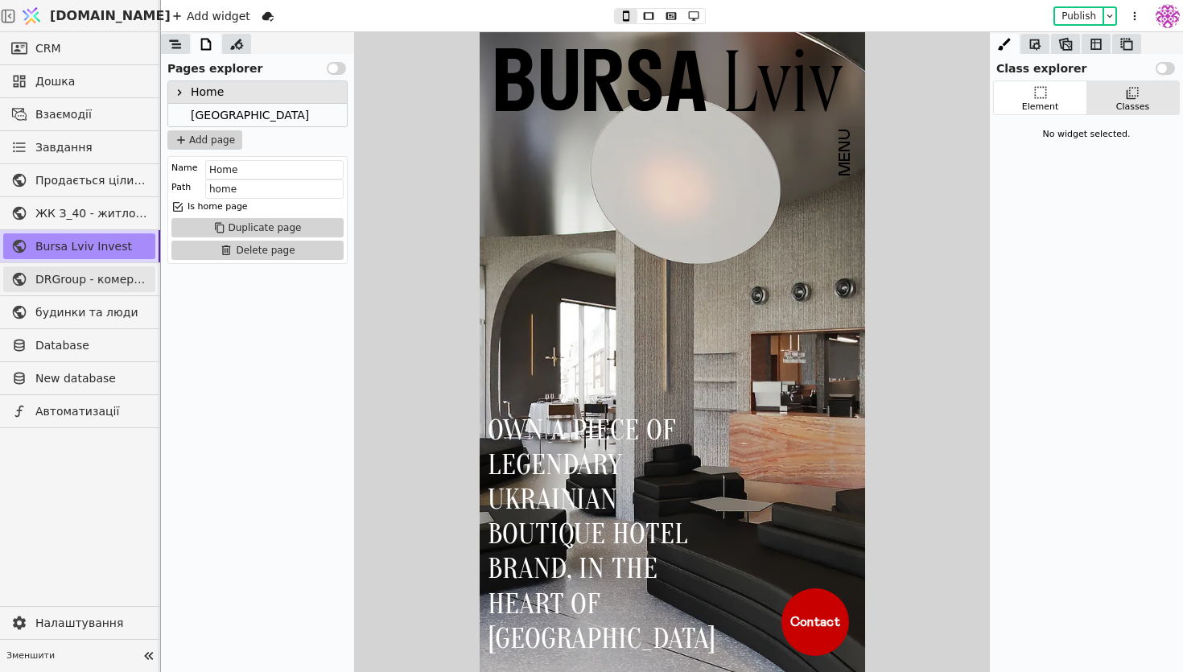
click at [114, 287] on link "DRGroup - комерційна нерухоомість" at bounding box center [79, 279] width 152 height 26
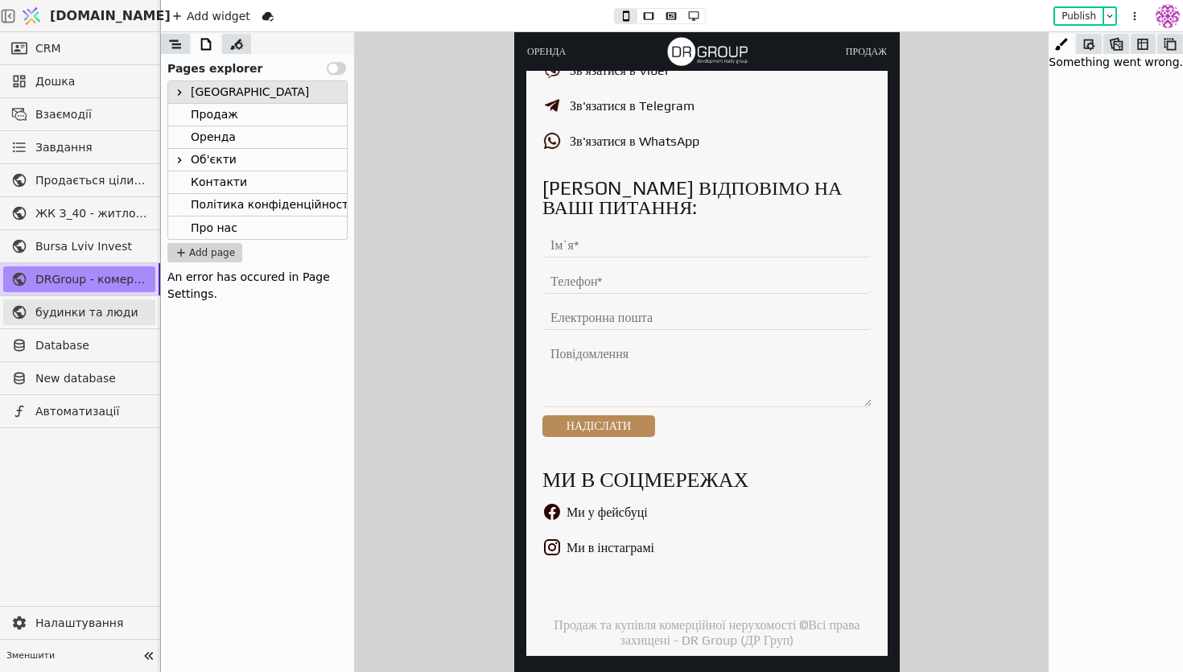
click at [145, 307] on span "будинки та люди" at bounding box center [91, 312] width 112 height 17
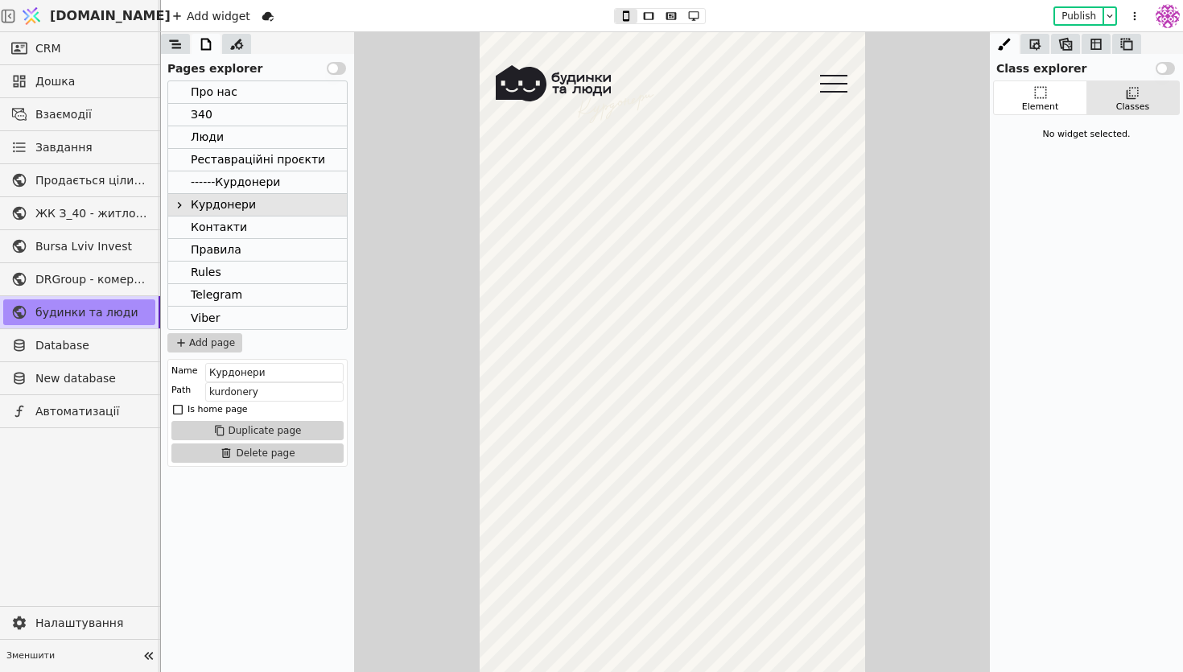
click at [834, 86] on icon at bounding box center [833, 82] width 47 height 37
click at [43, 10] on img at bounding box center [31, 16] width 24 height 31
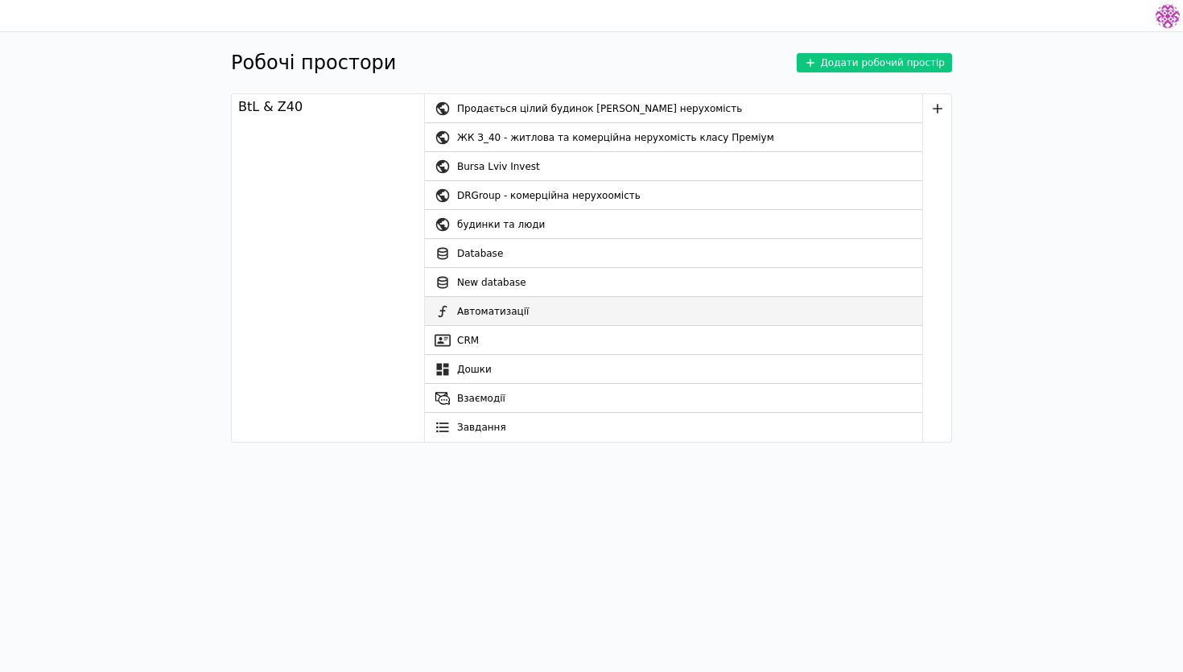
click at [581, 310] on link "Автоматизації" at bounding box center [673, 311] width 497 height 29
click at [527, 357] on link "Дошки" at bounding box center [673, 369] width 497 height 29
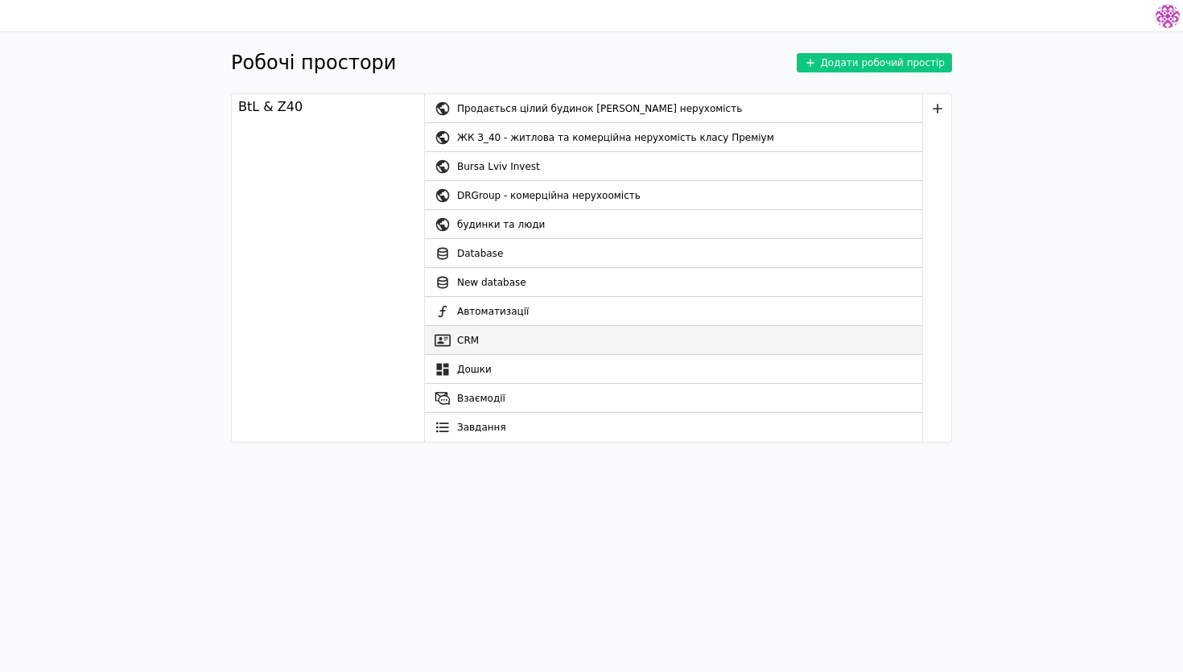
click at [498, 344] on link "CRM" at bounding box center [673, 340] width 497 height 29
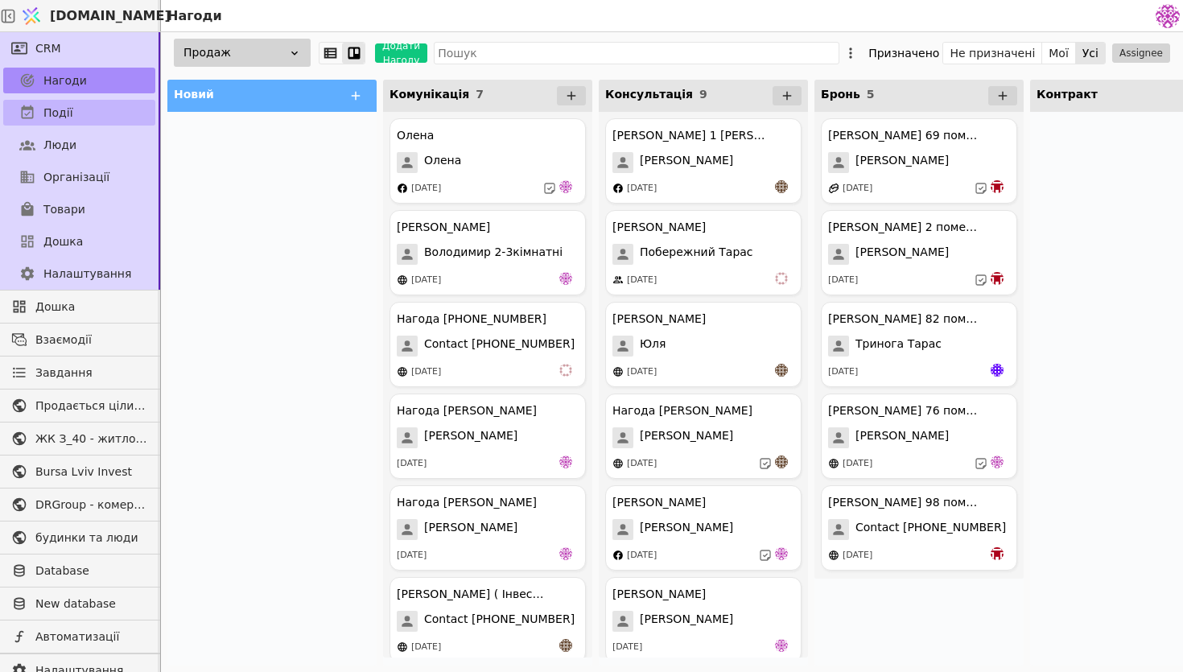
click at [118, 113] on link "Події" at bounding box center [79, 113] width 152 height 26
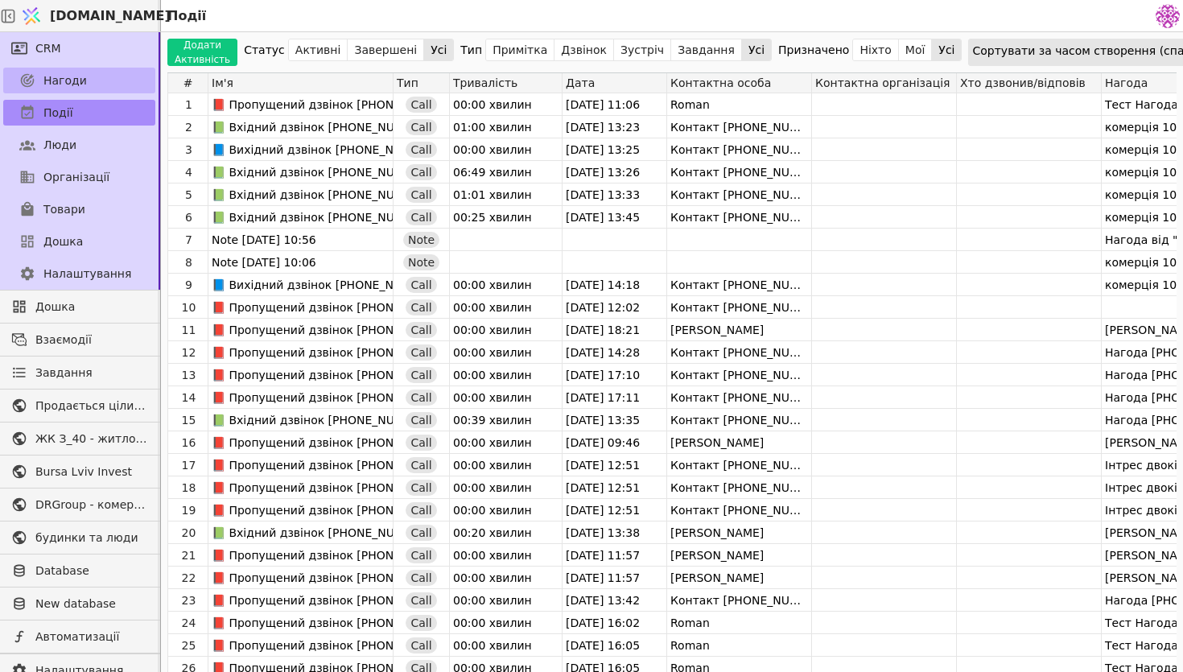
click at [126, 91] on link "Нагоди" at bounding box center [79, 81] width 152 height 26
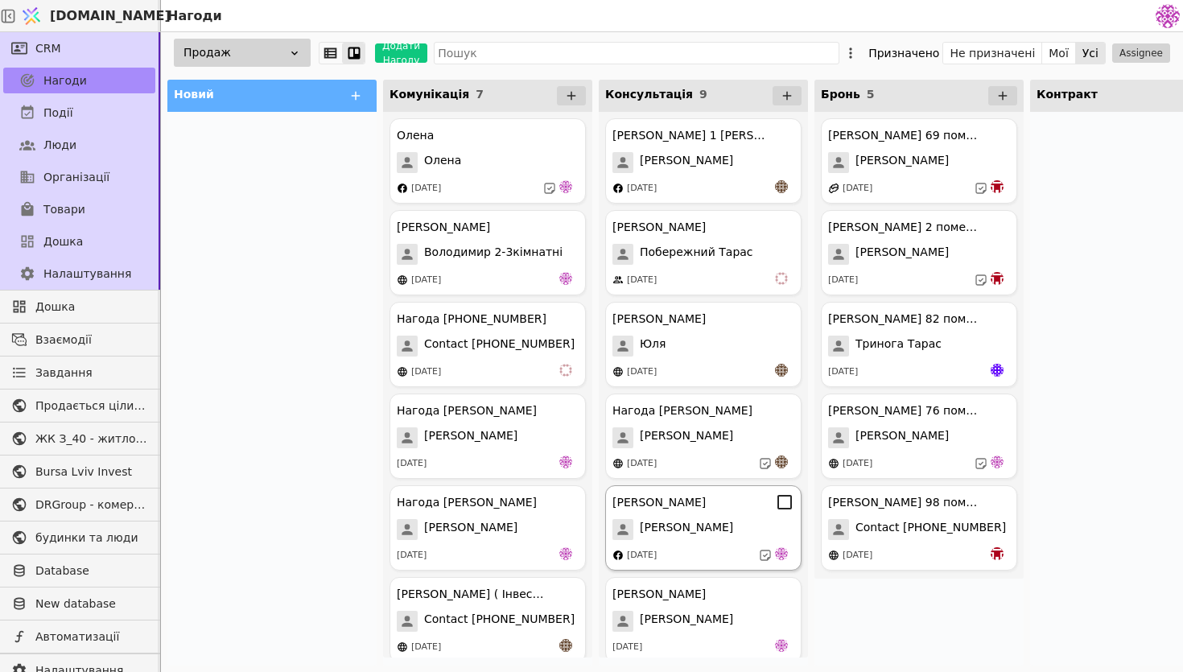
scroll to position [287, 0]
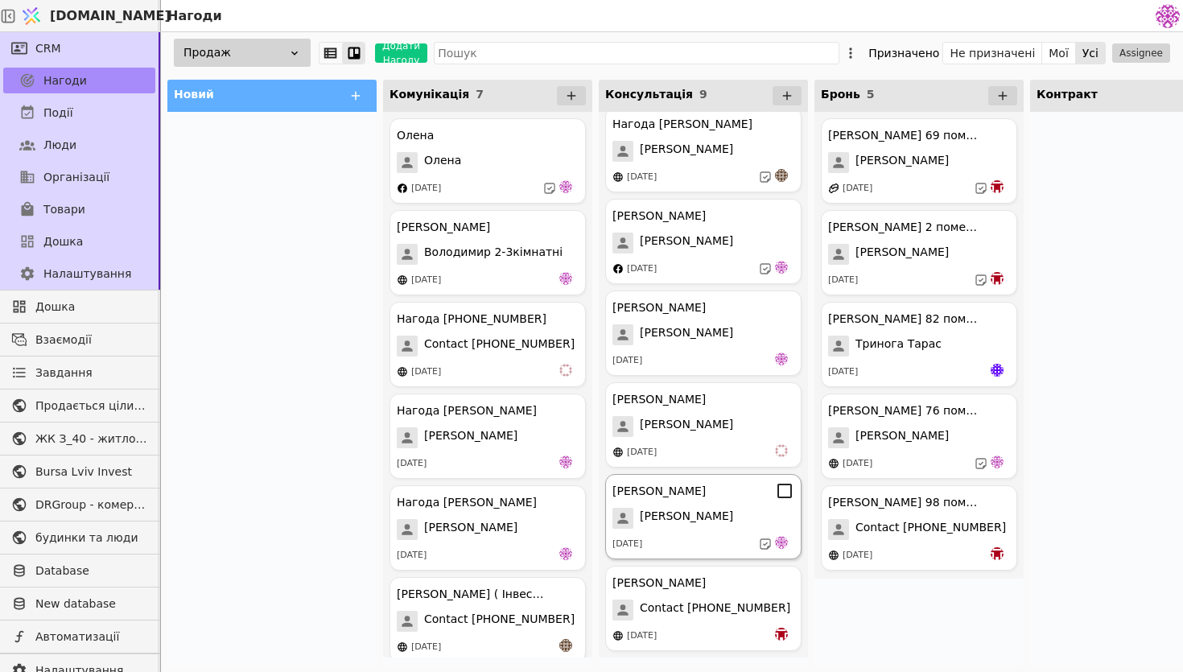
click at [695, 514] on div "[PERSON_NAME]" at bounding box center [703, 518] width 182 height 21
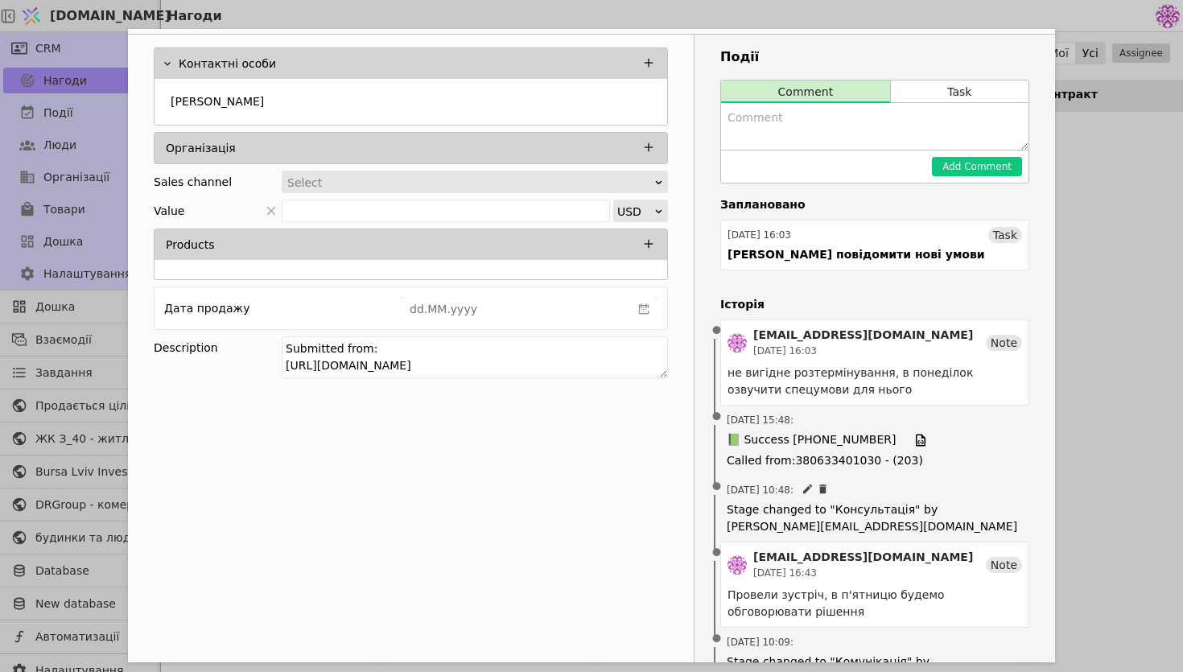
scroll to position [142, 0]
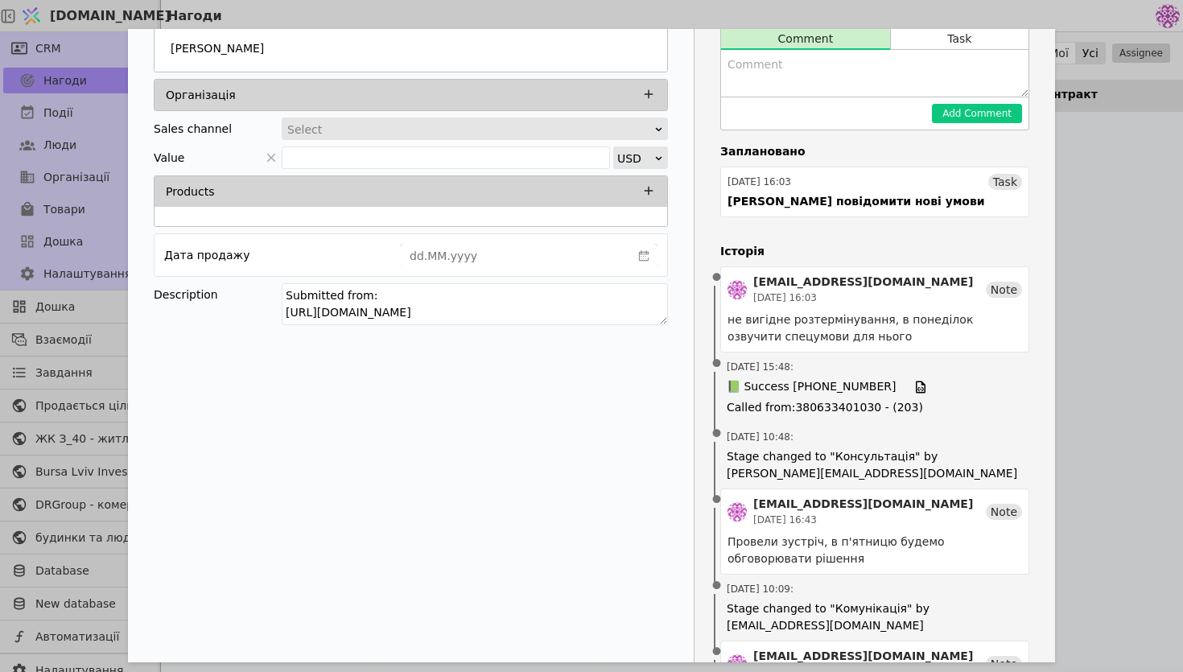
drag, startPoint x: 635, startPoint y: 311, endPoint x: 274, endPoint y: 312, distance: 361.4
click at [273, 313] on div "Description Submitted from: https://budynkytaliudy.com/kurdonery/apartments#/ow…" at bounding box center [411, 306] width 514 height 47
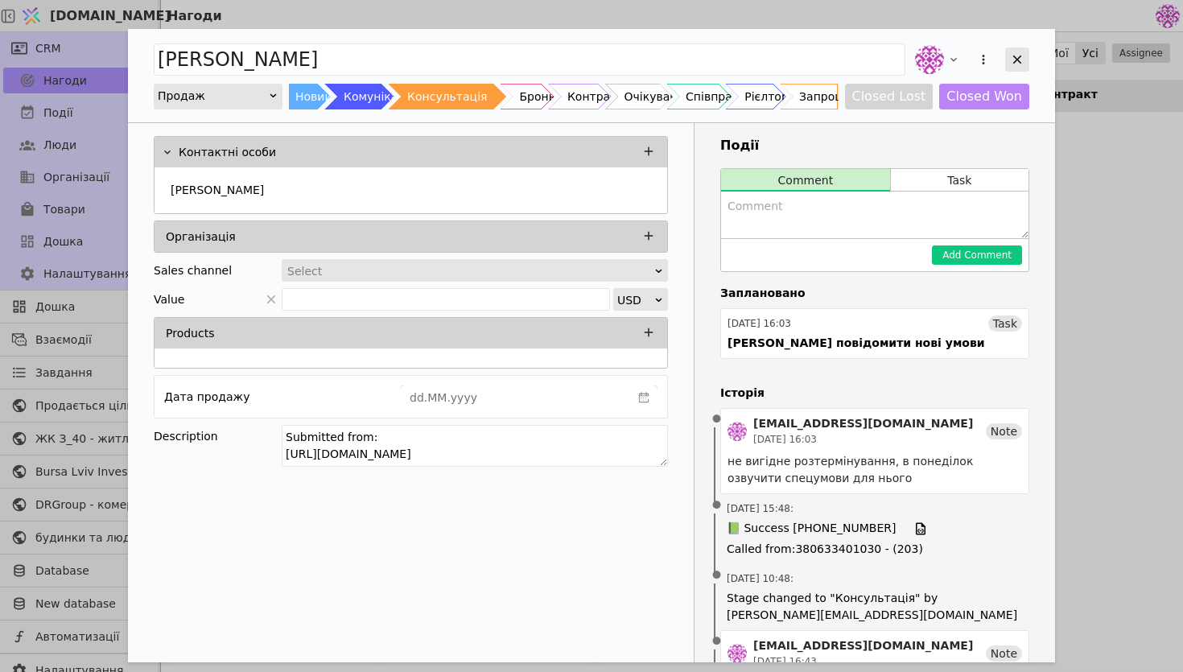
click at [1018, 54] on icon "Add Opportunity" at bounding box center [1017, 59] width 14 height 14
